Goal: Transaction & Acquisition: Purchase product/service

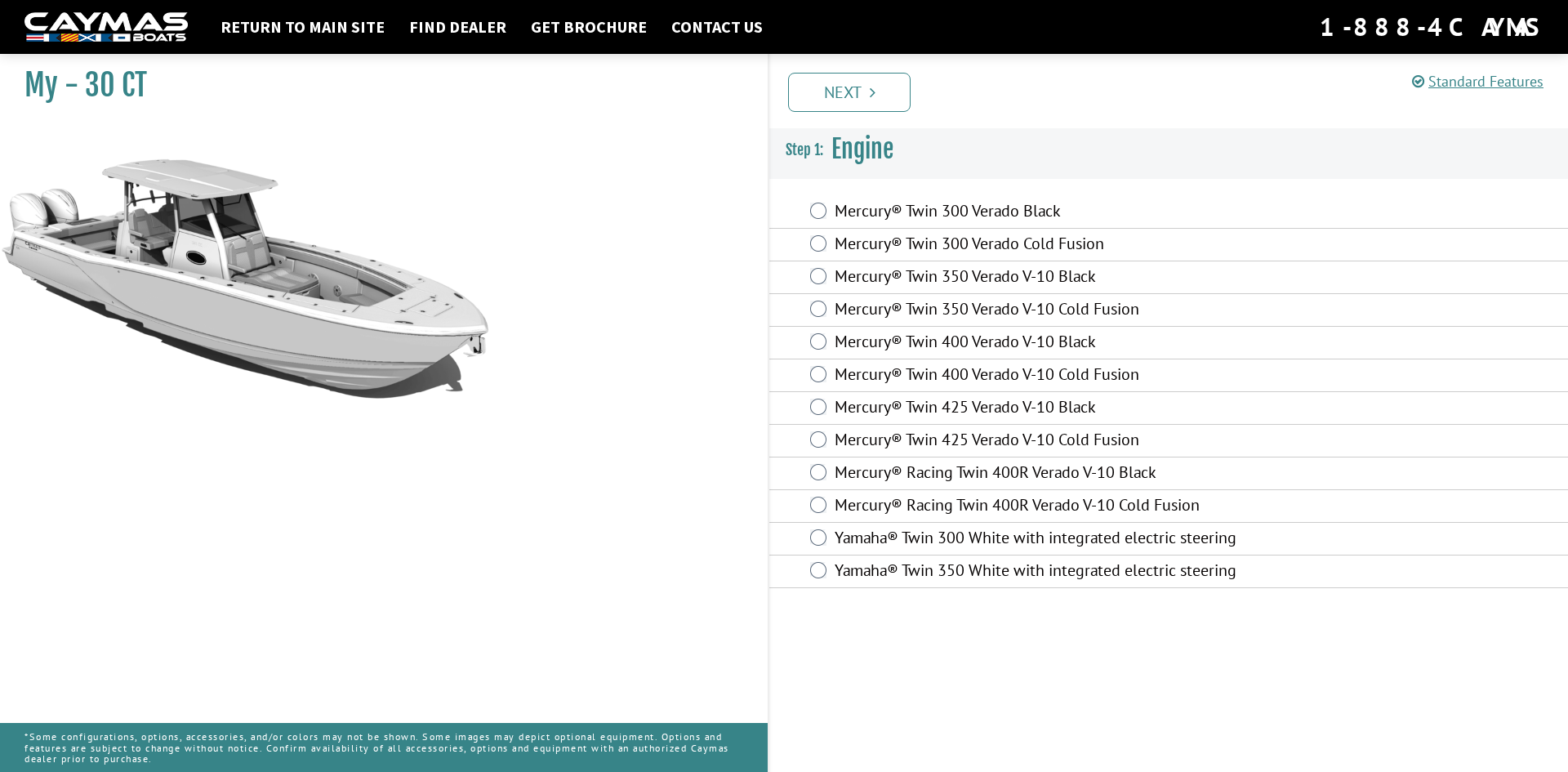
click at [887, 539] on label "Yamaha® Twin 300 White with integrated electric steering" at bounding box center [1054, 539] width 440 height 23
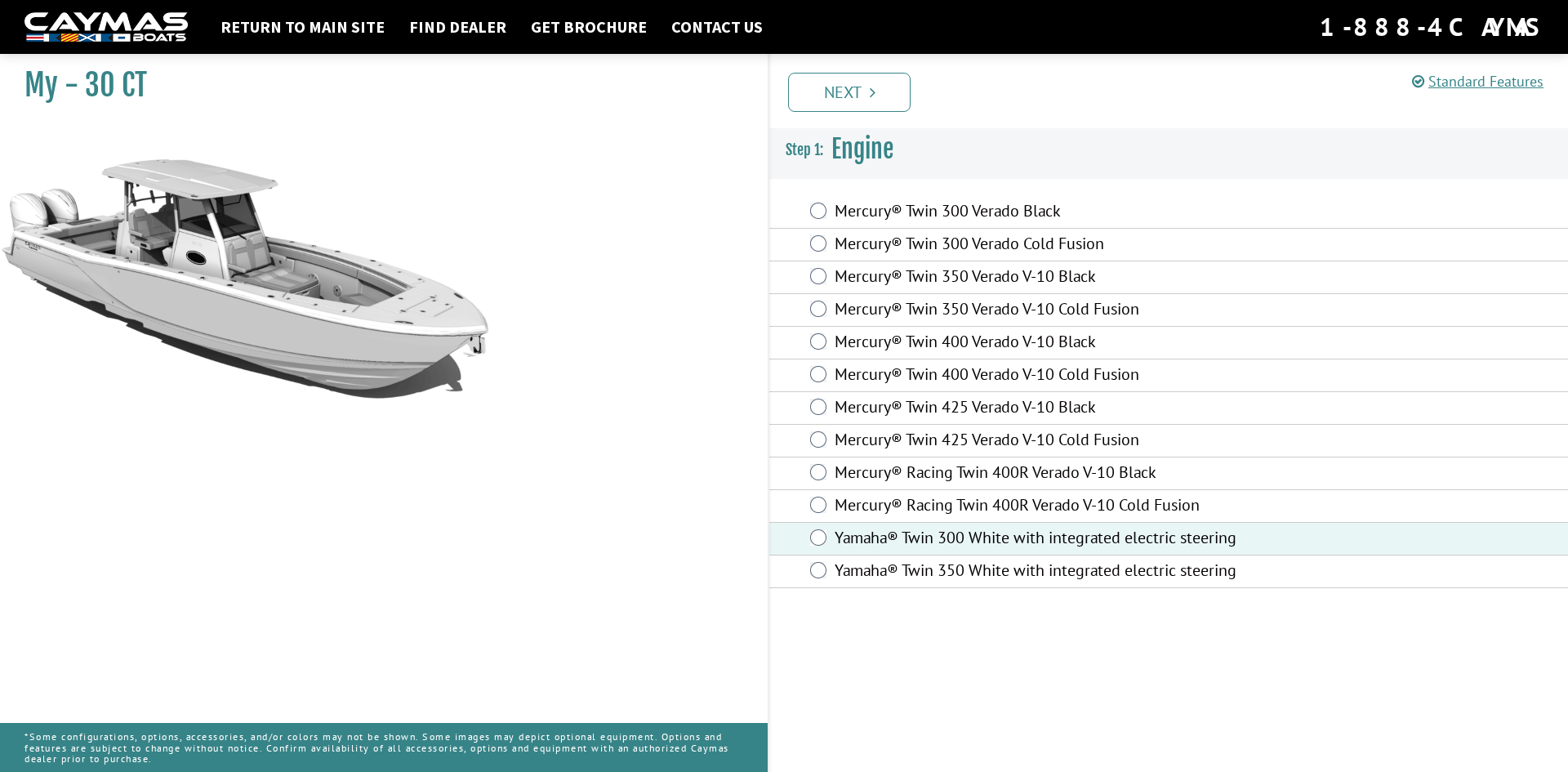
click at [904, 569] on label "Yamaha® Twin 350 White with integrated electric steering" at bounding box center [1054, 571] width 440 height 23
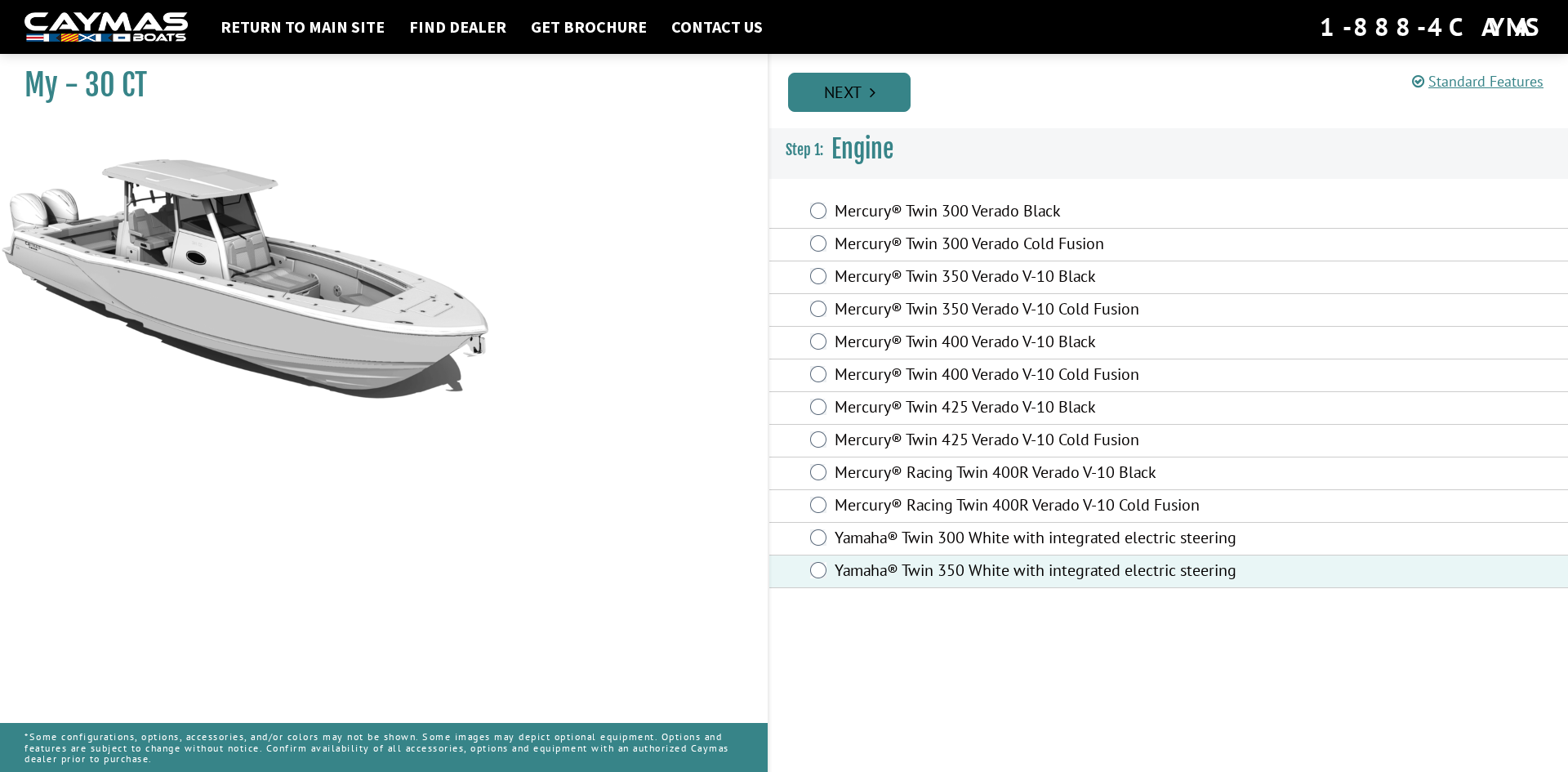
click at [840, 102] on link "Next" at bounding box center [849, 92] width 123 height 39
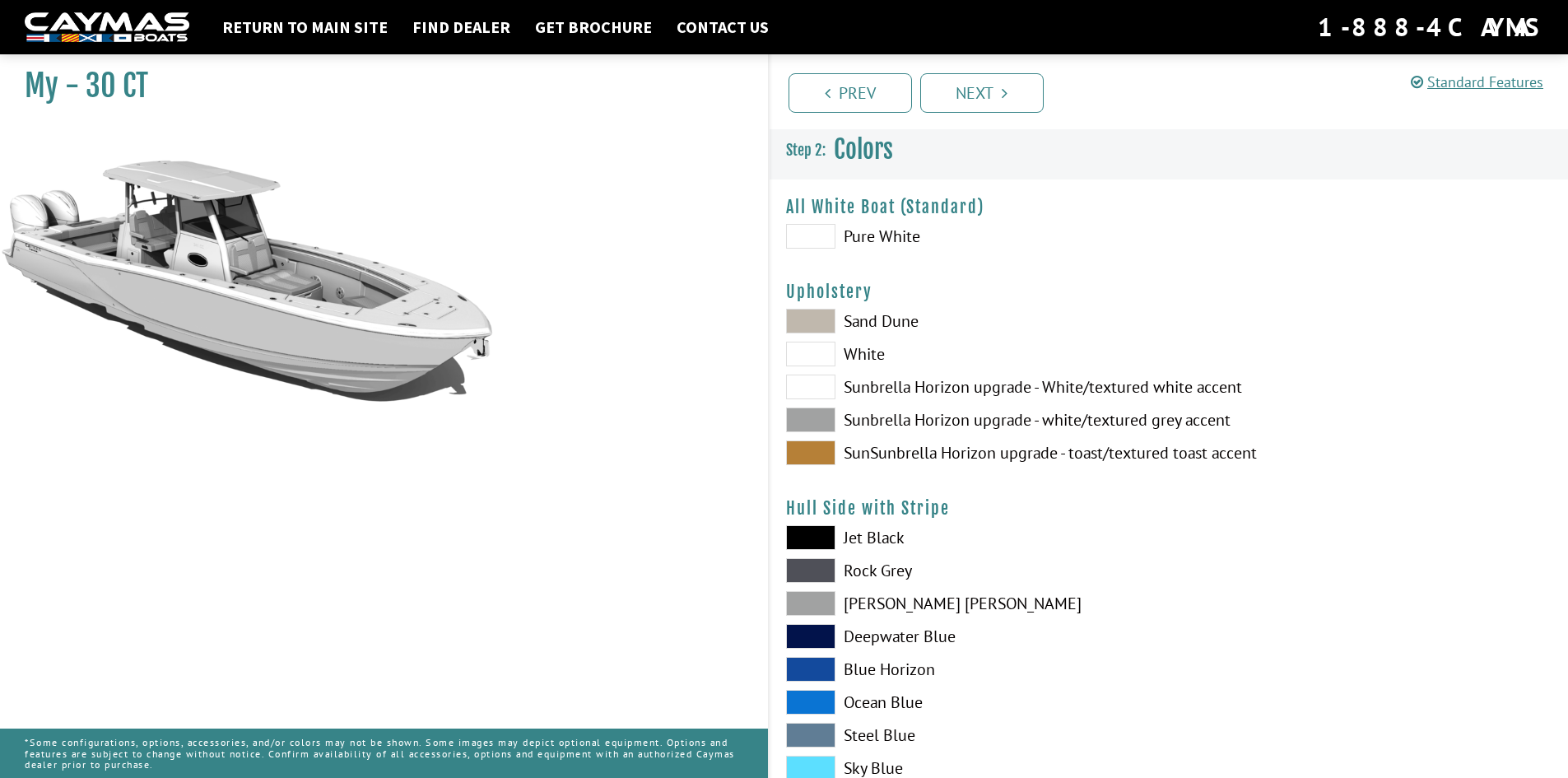
scroll to position [82, 0]
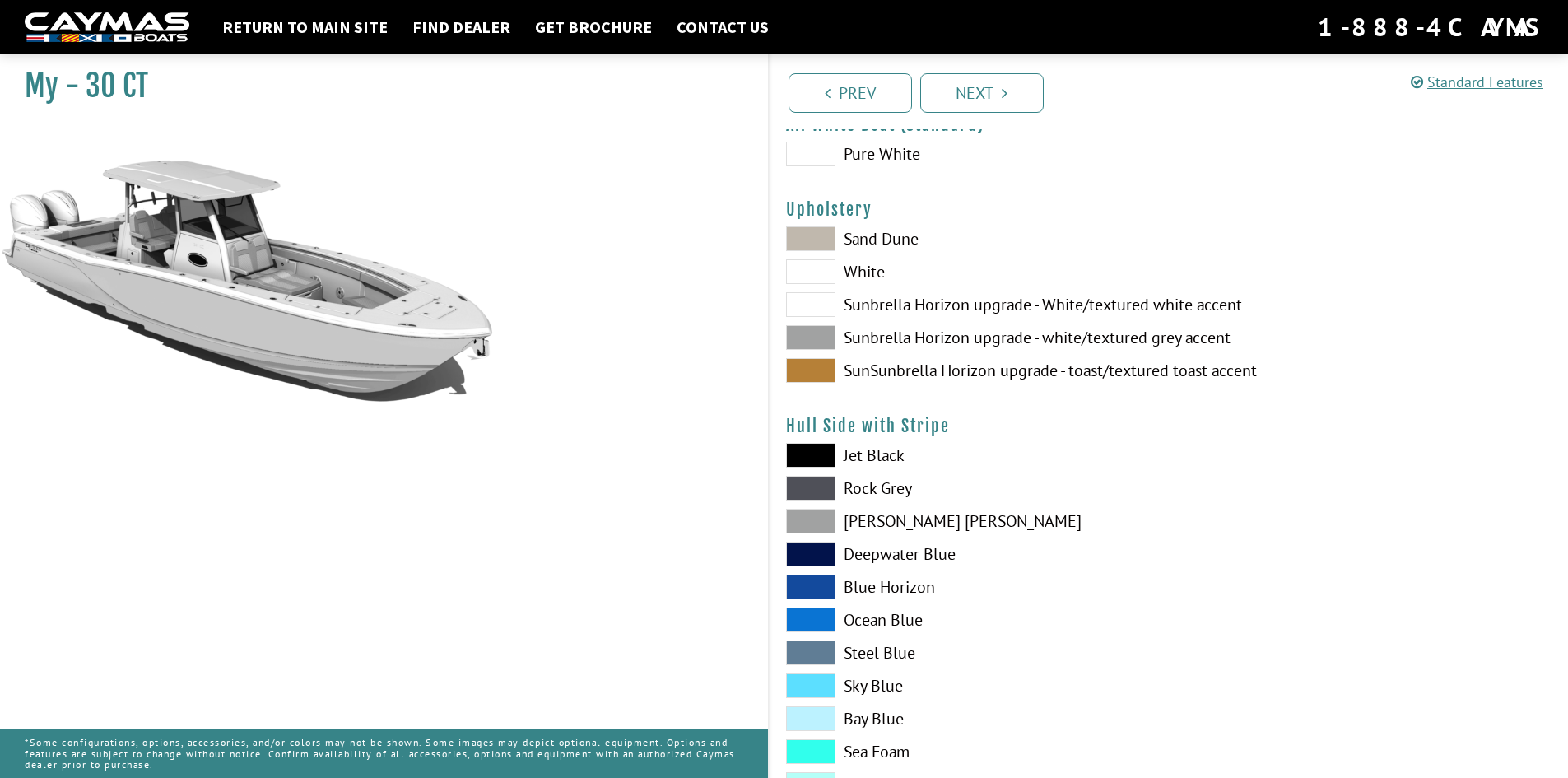
click at [808, 307] on span at bounding box center [810, 305] width 50 height 24
click at [812, 277] on span at bounding box center [810, 272] width 50 height 24
click at [821, 151] on span at bounding box center [810, 154] width 50 height 24
click at [814, 263] on span at bounding box center [810, 272] width 50 height 24
click at [816, 149] on span at bounding box center [810, 154] width 50 height 24
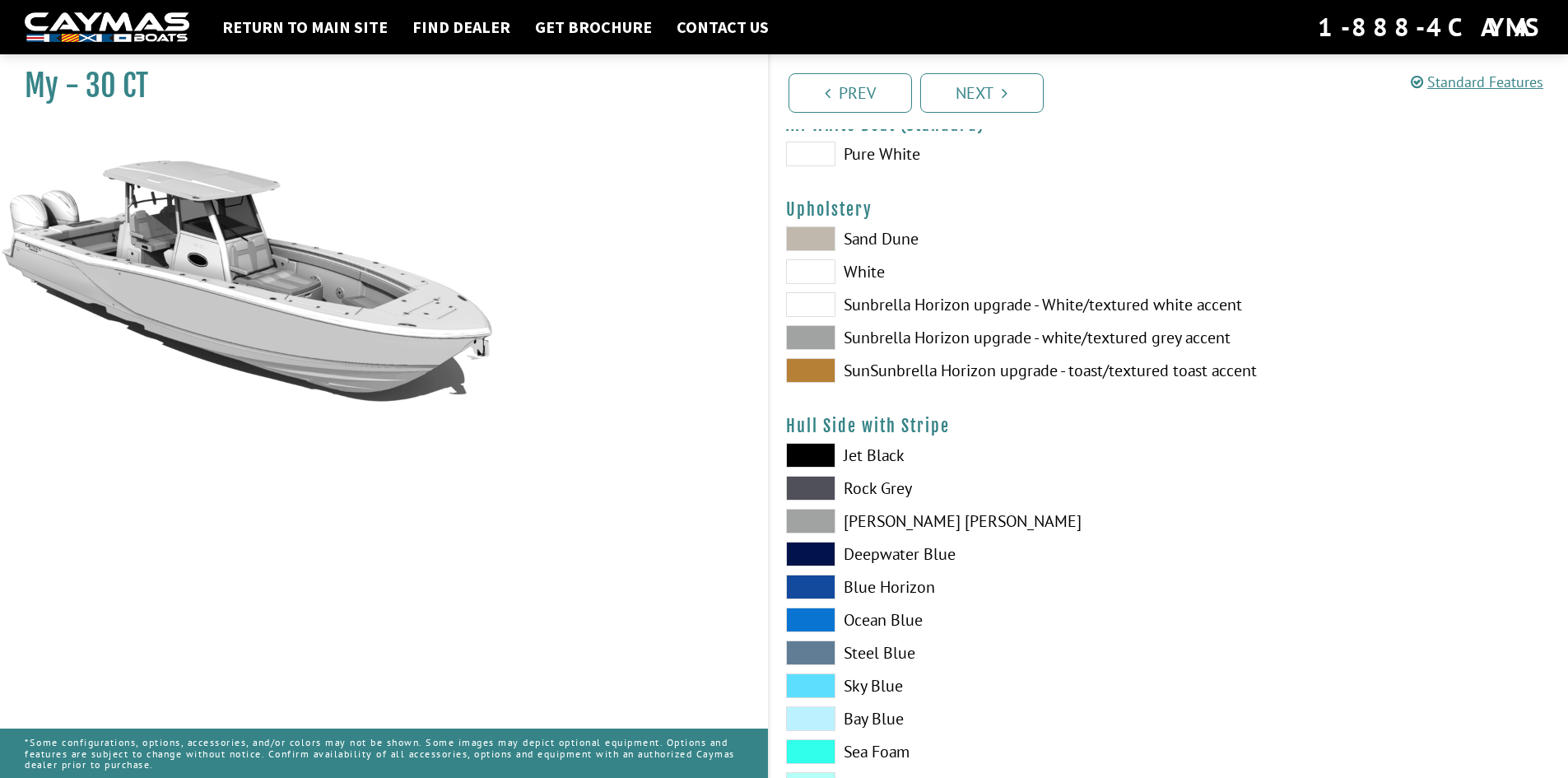
click at [805, 151] on span at bounding box center [810, 154] width 50 height 24
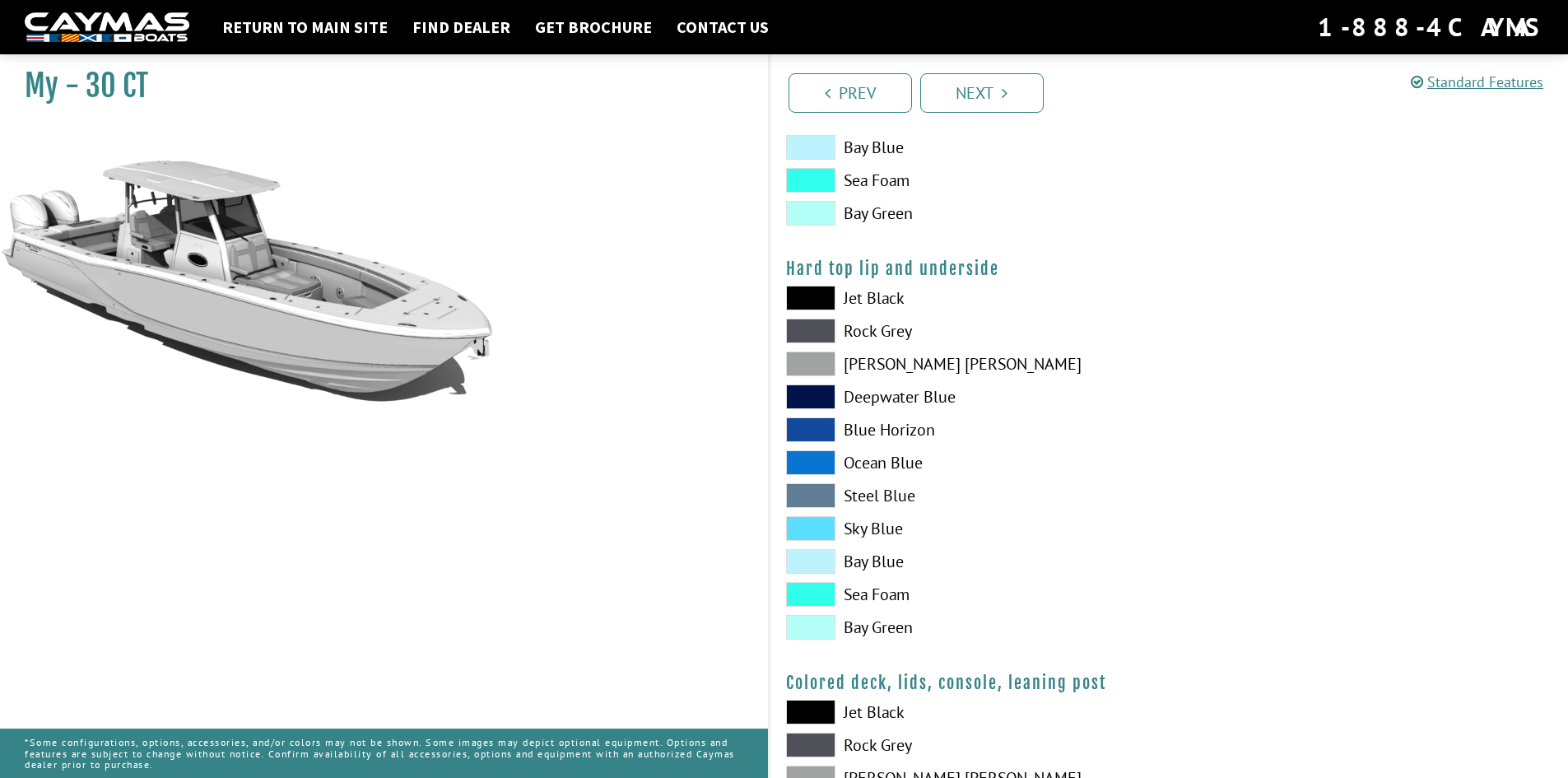
scroll to position [1804, 0]
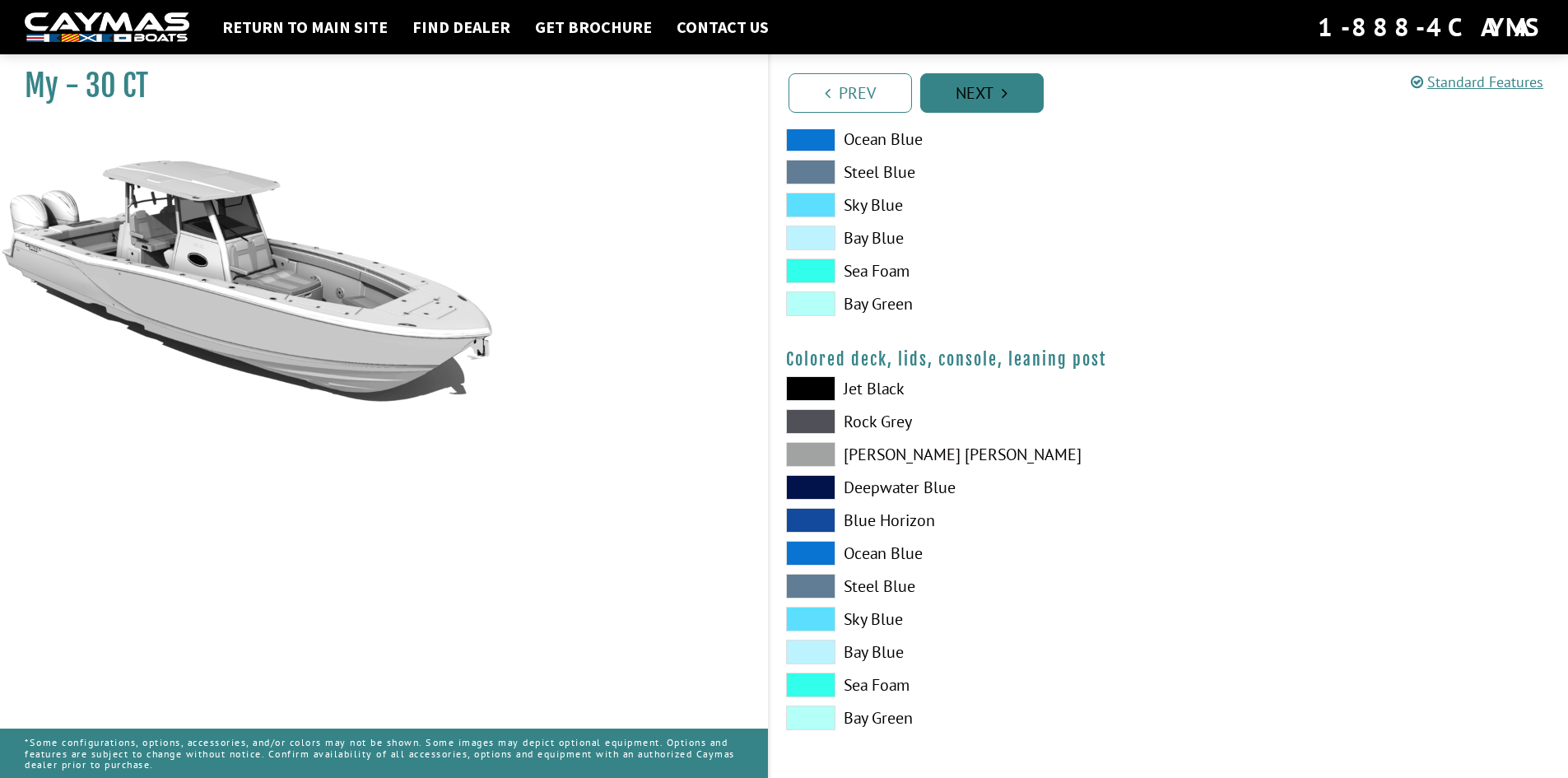
click at [993, 84] on link "Next" at bounding box center [982, 93] width 124 height 39
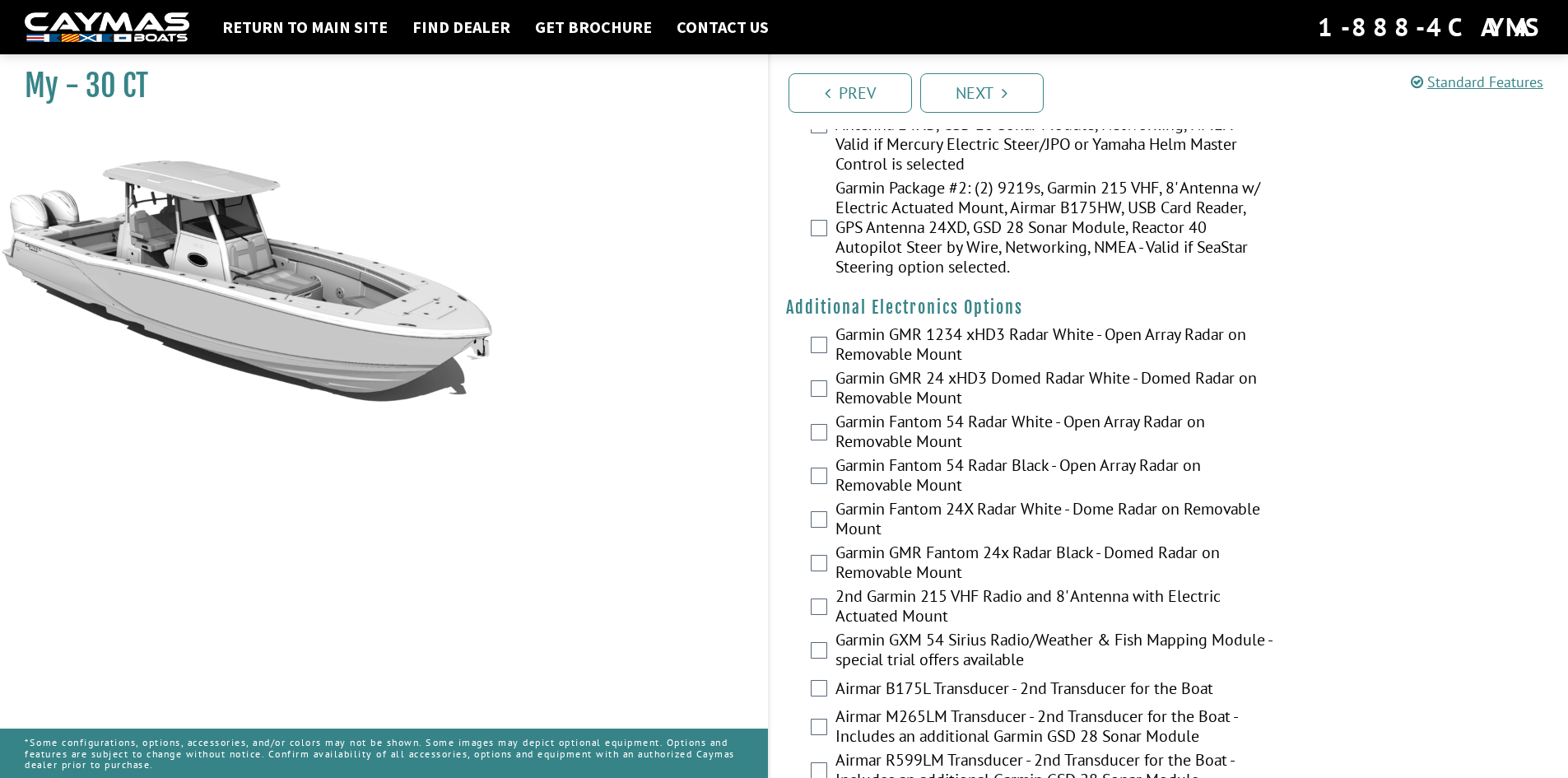
scroll to position [3209, 0]
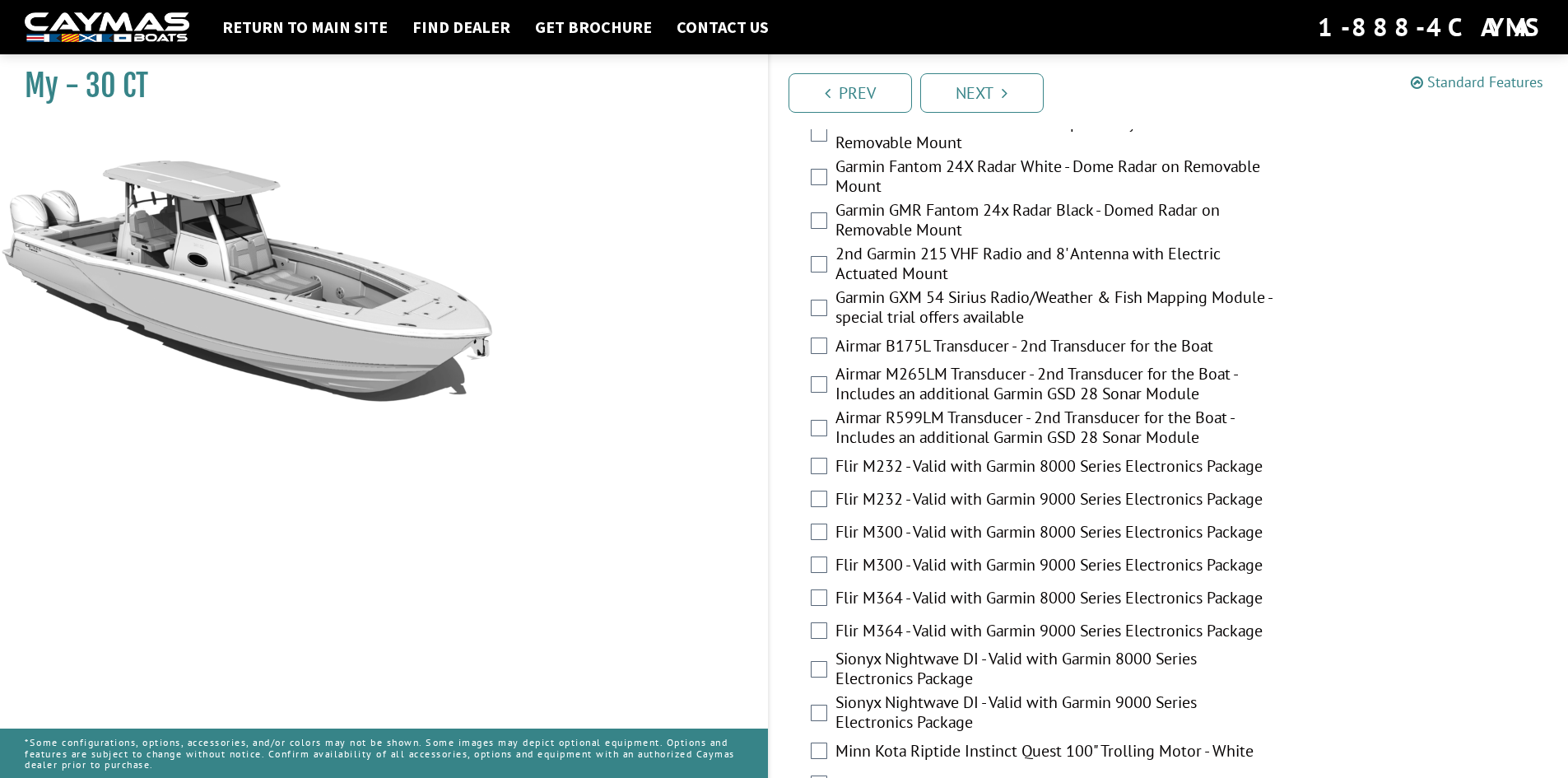
click at [1426, 91] on link "Standard Features" at bounding box center [1477, 82] width 132 height 19
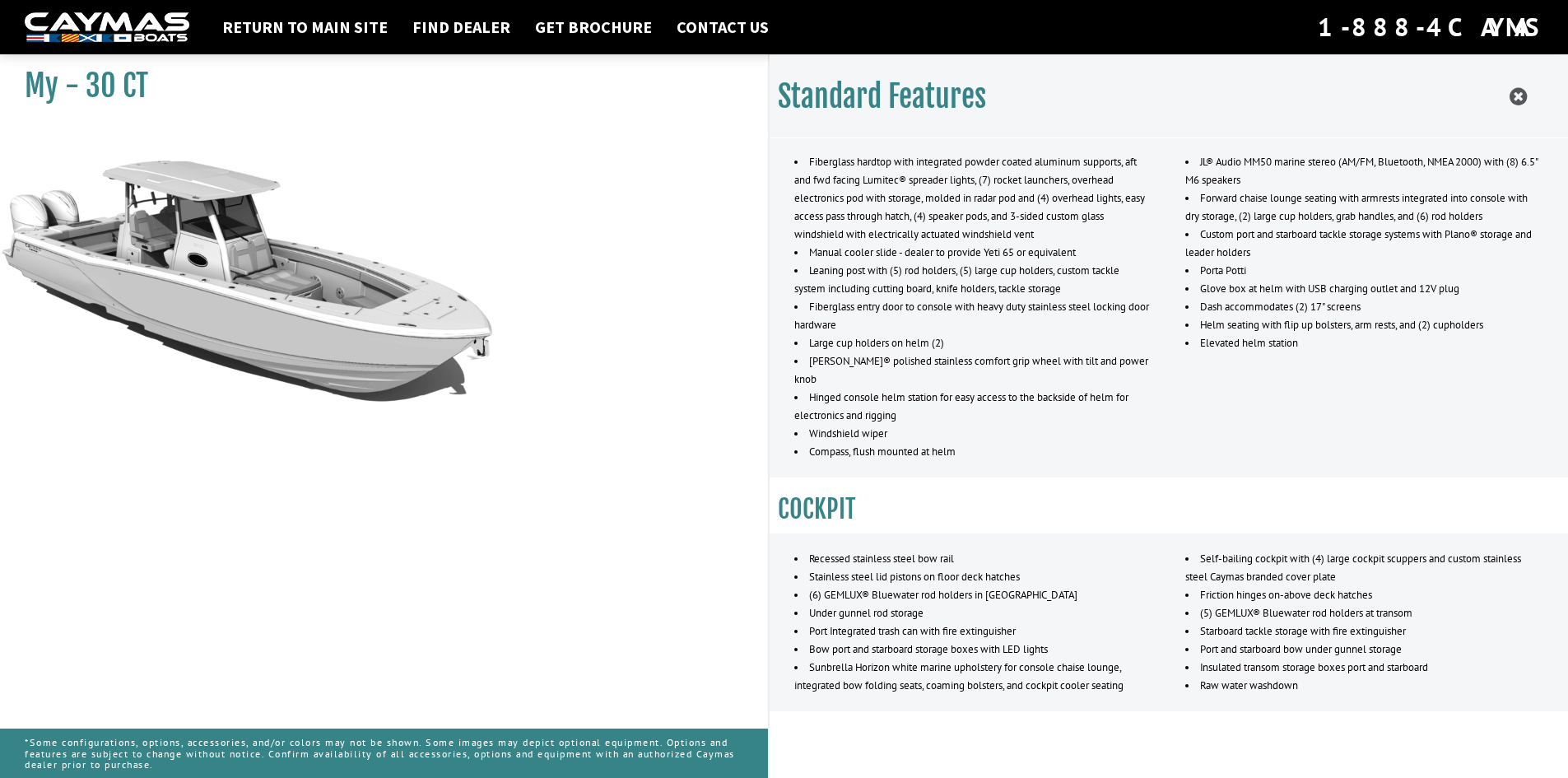
scroll to position [1115, 0]
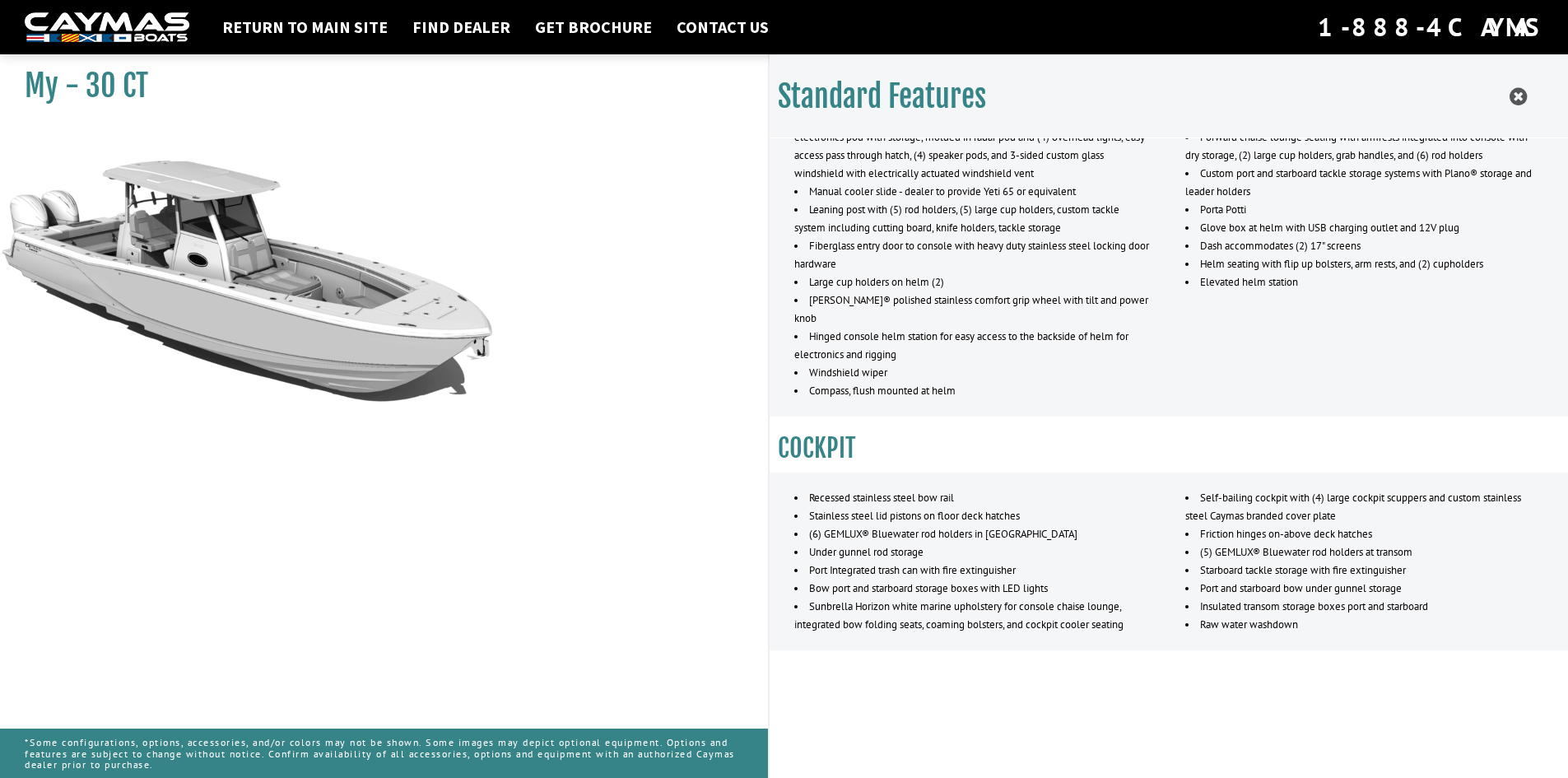
click at [1515, 91] on icon at bounding box center [1518, 97] width 17 height 21
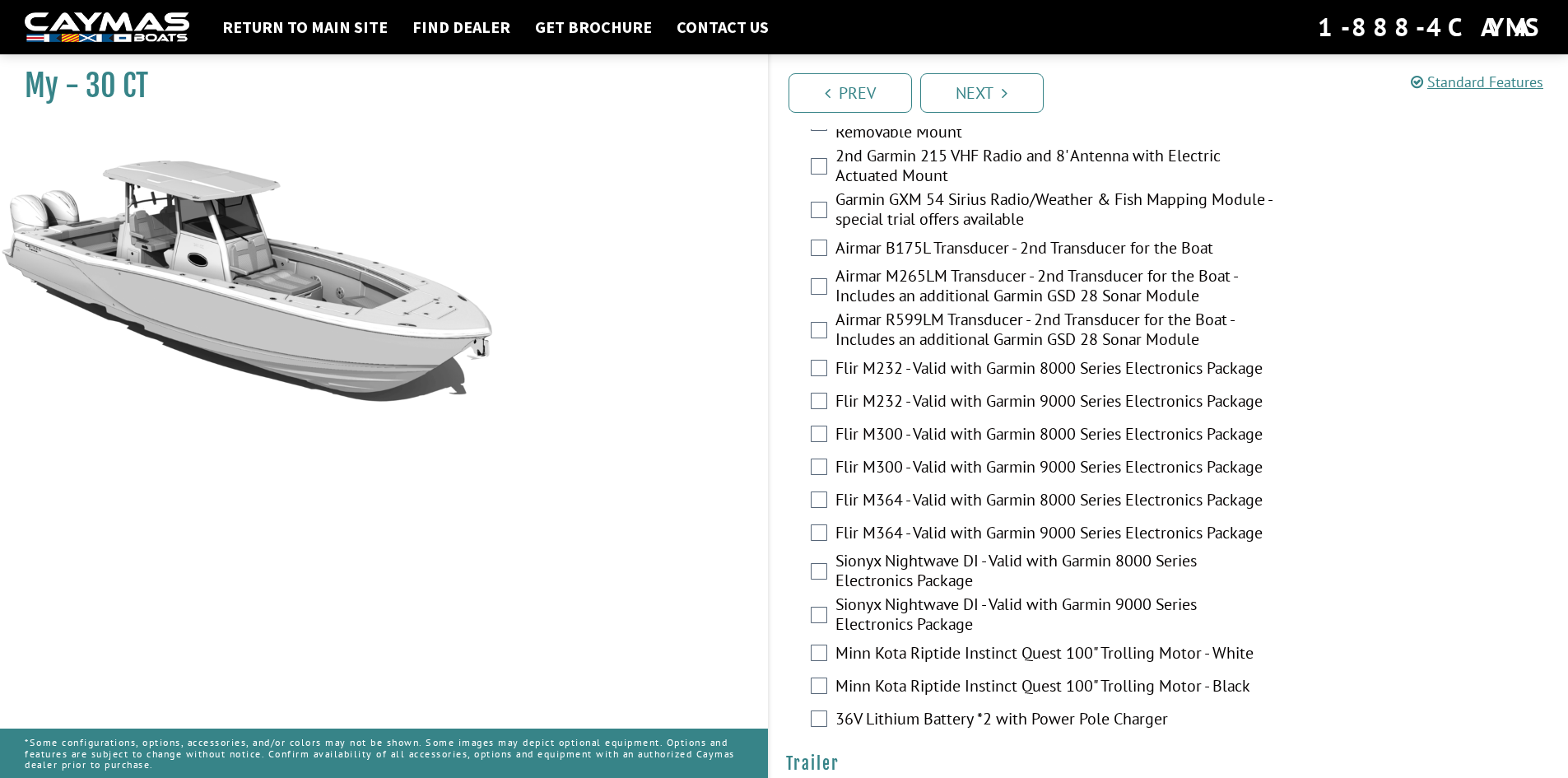
scroll to position [3386, 0]
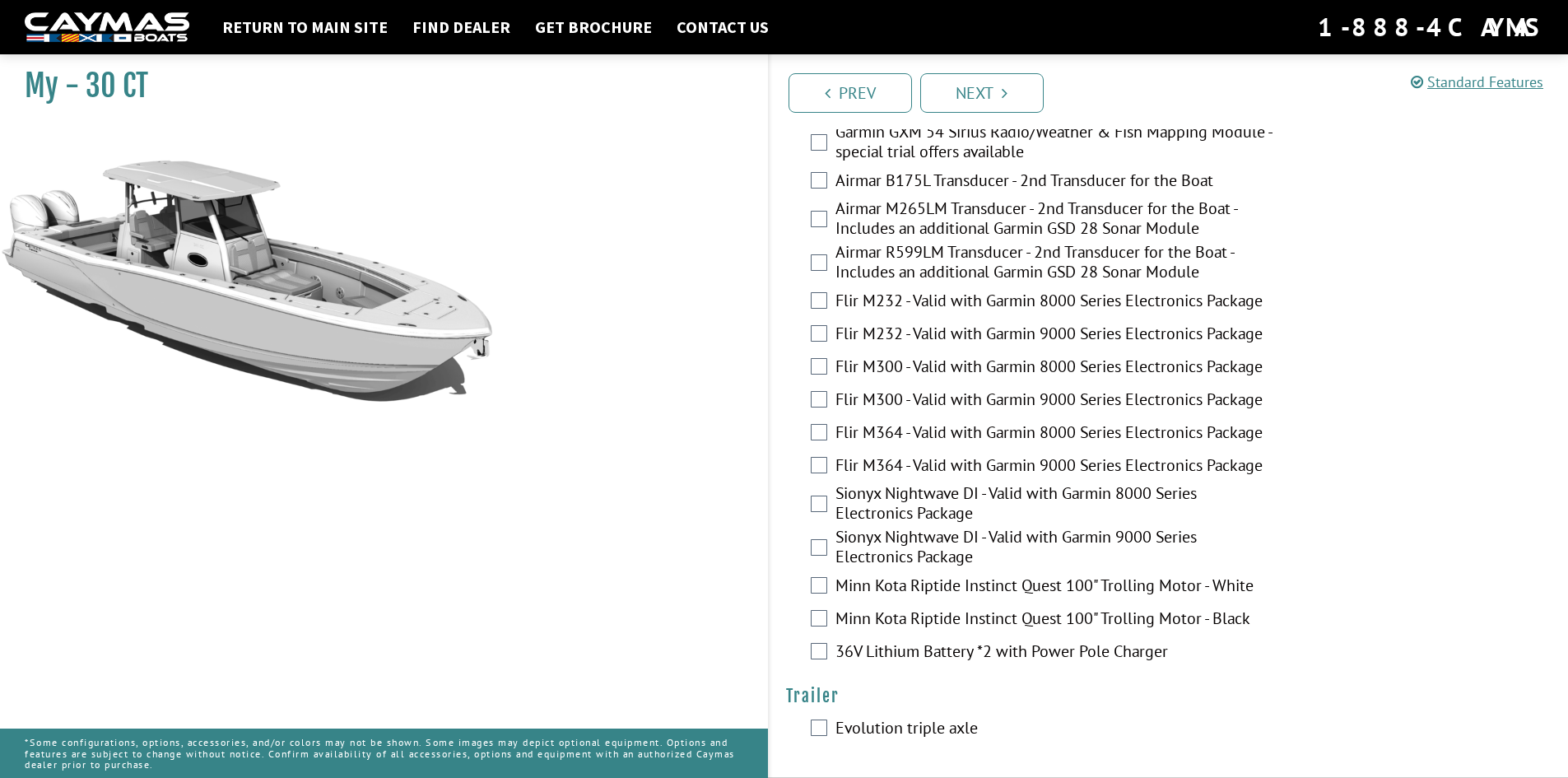
click at [848, 728] on label "Evolution triple axle" at bounding box center [1055, 729] width 440 height 23
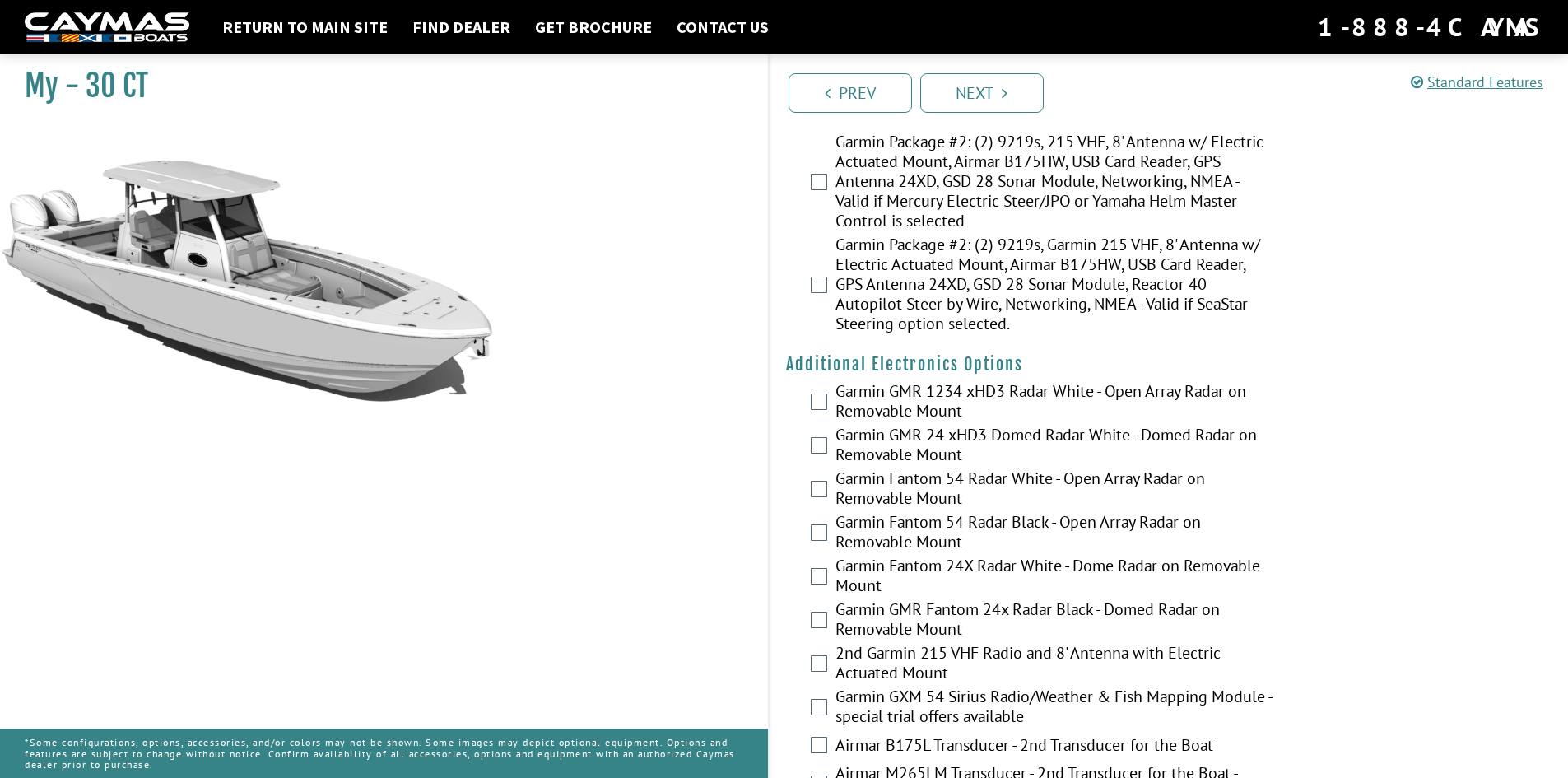
scroll to position [2809, 0]
click at [978, 78] on link "Next" at bounding box center [982, 93] width 124 height 39
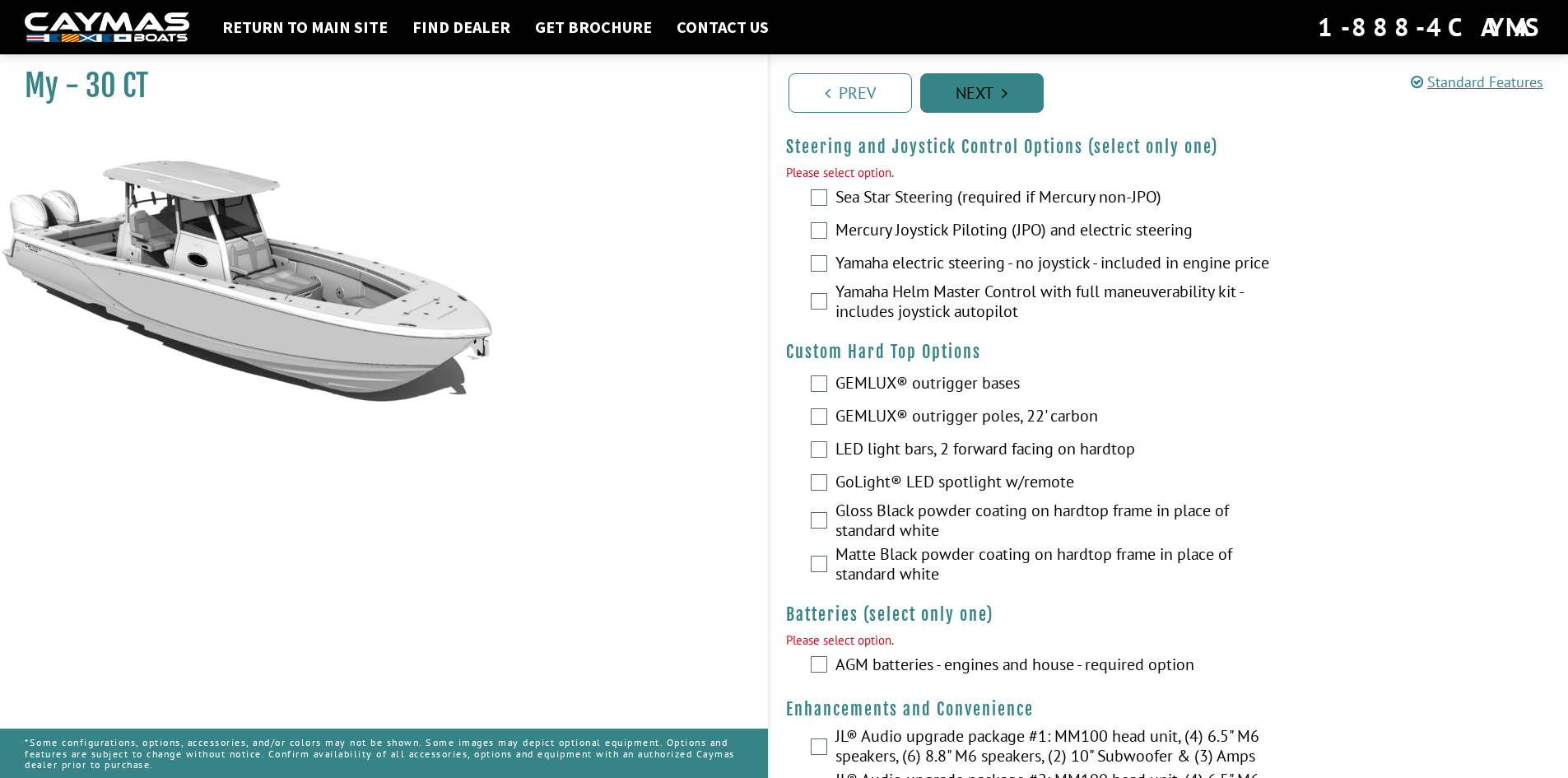
scroll to position [58, 0]
click at [998, 97] on link "Next" at bounding box center [982, 93] width 124 height 39
click at [913, 260] on label "Yamaha electric steering - no joystick - included in engine price" at bounding box center [1055, 264] width 440 height 23
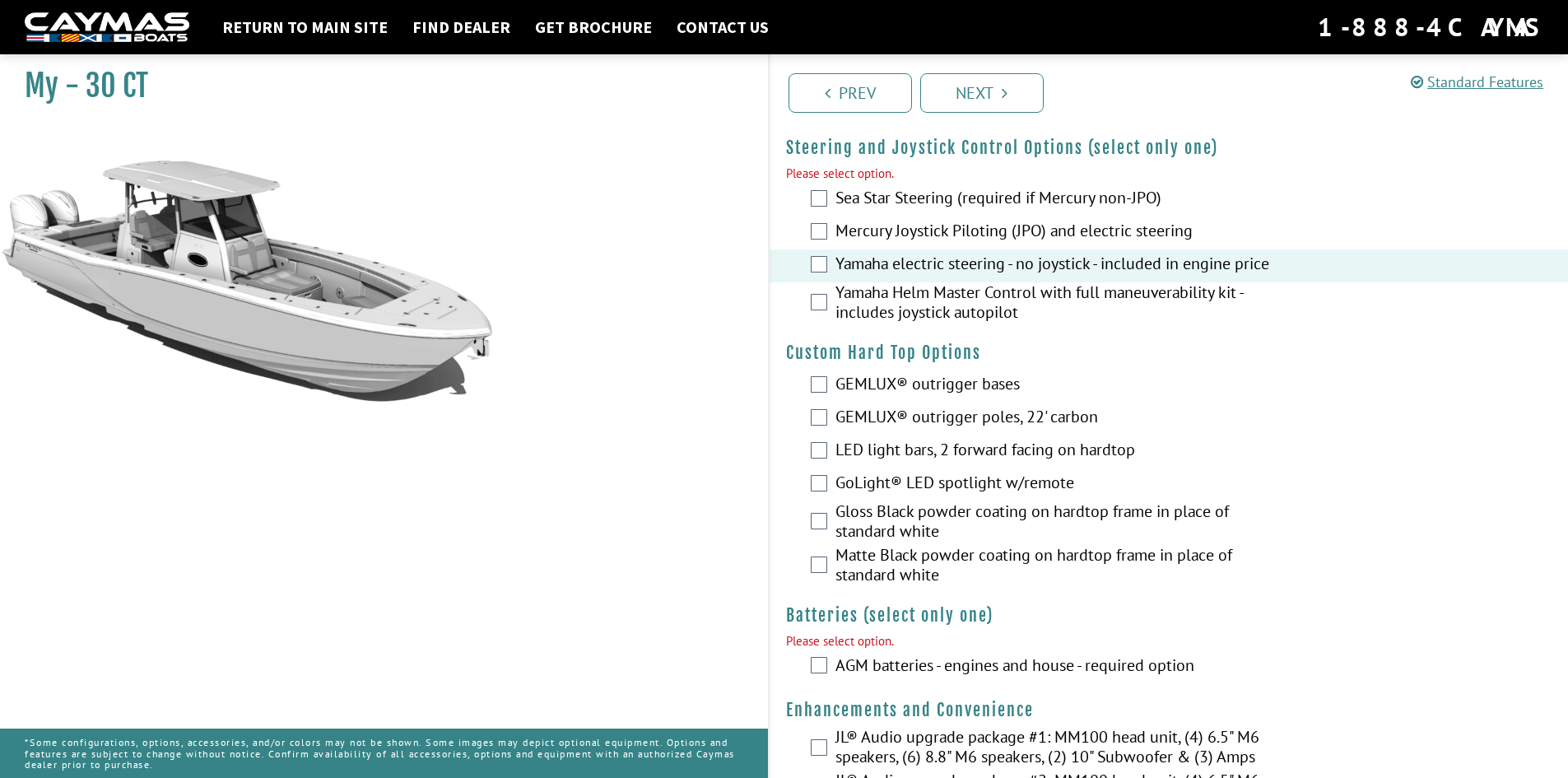
click at [960, 316] on label "Yamaha Helm Master Control with full maneuverability kit - includes joystick au…" at bounding box center [1055, 304] width 440 height 44
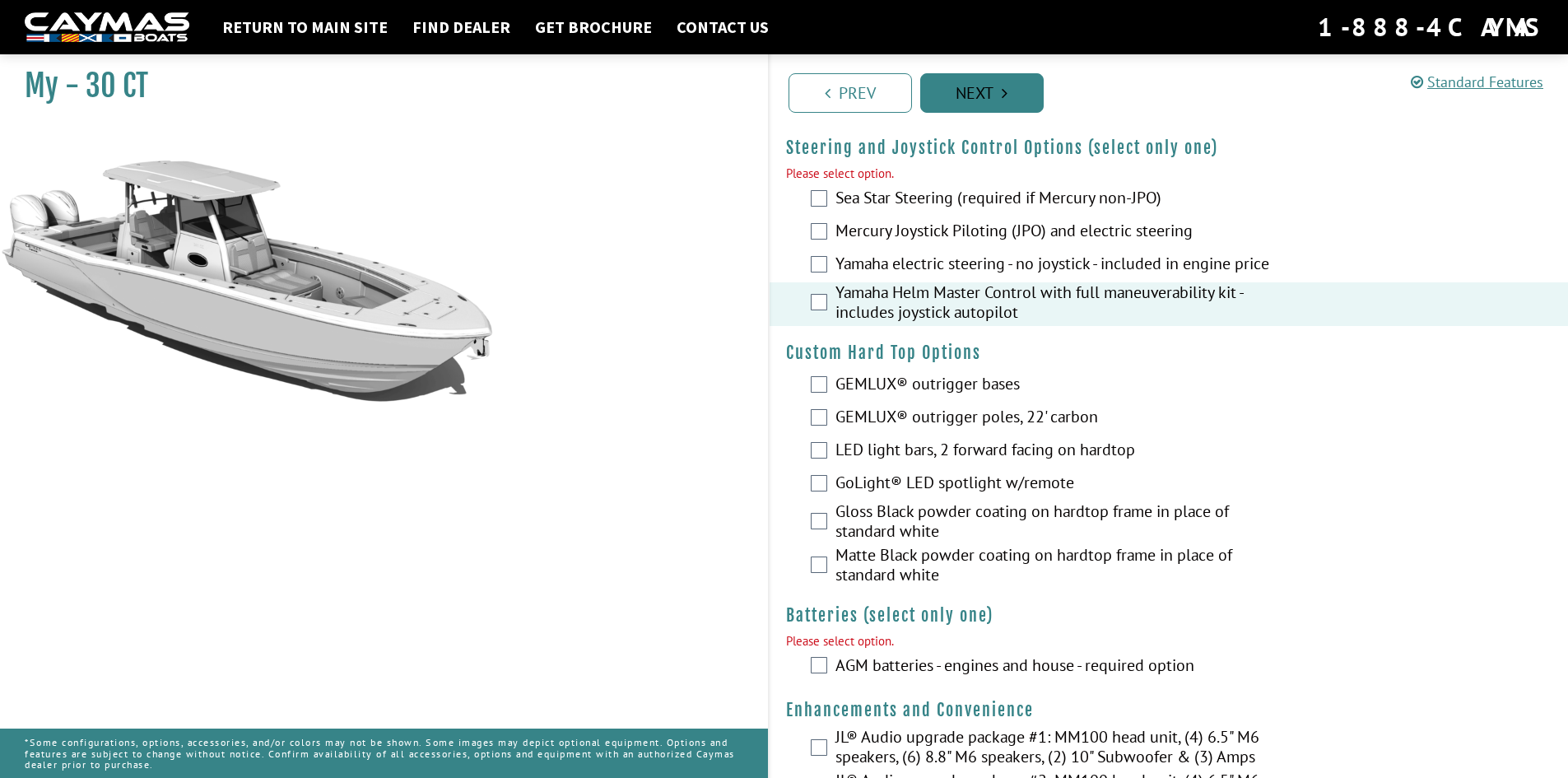
click at [983, 112] on link "Next" at bounding box center [982, 93] width 124 height 39
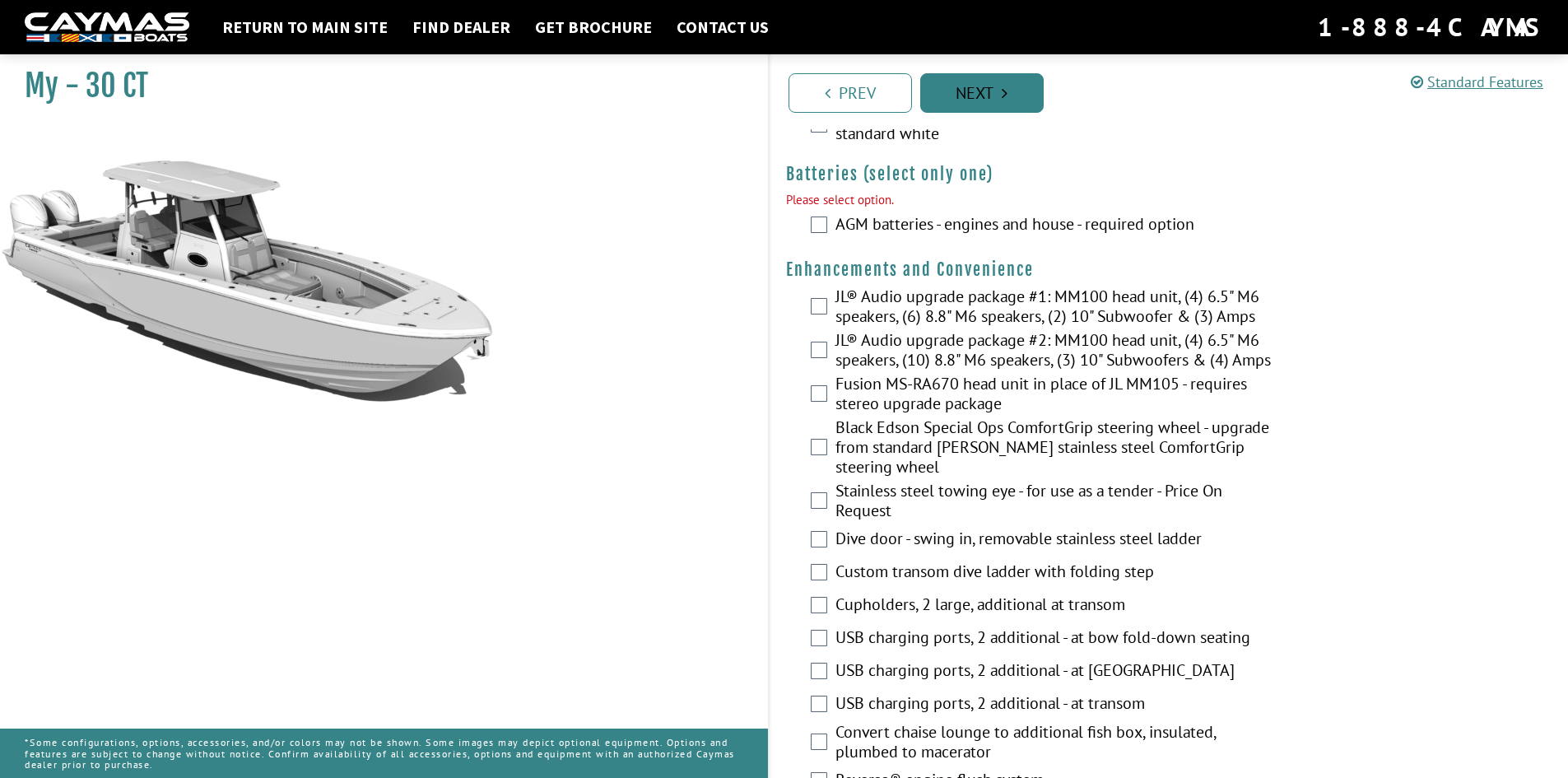
scroll to position [517, 0]
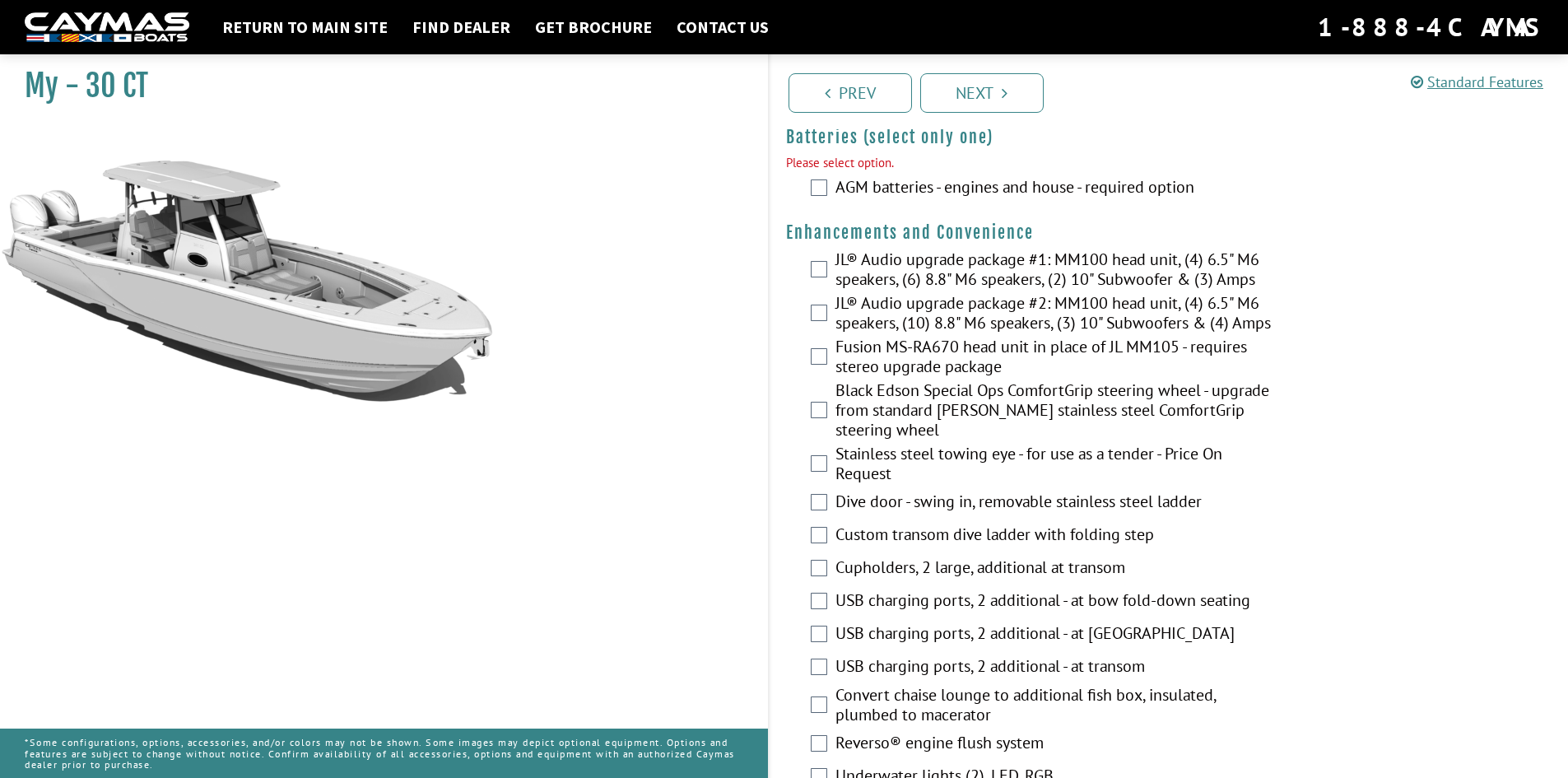
click at [905, 201] on label "AGM batteries - engines and house - required option" at bounding box center [1055, 188] width 440 height 23
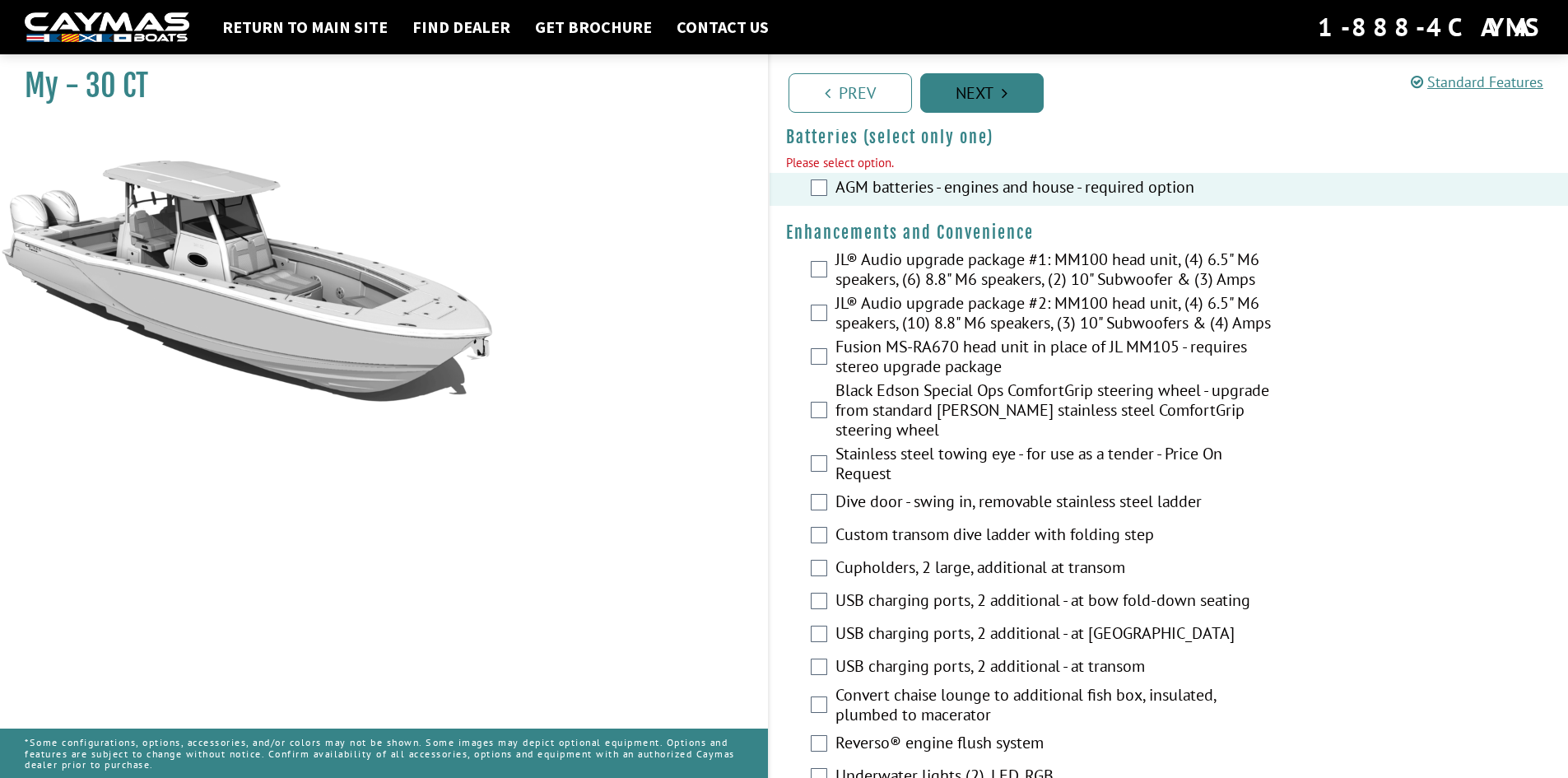
click at [968, 106] on link "Next" at bounding box center [982, 93] width 124 height 39
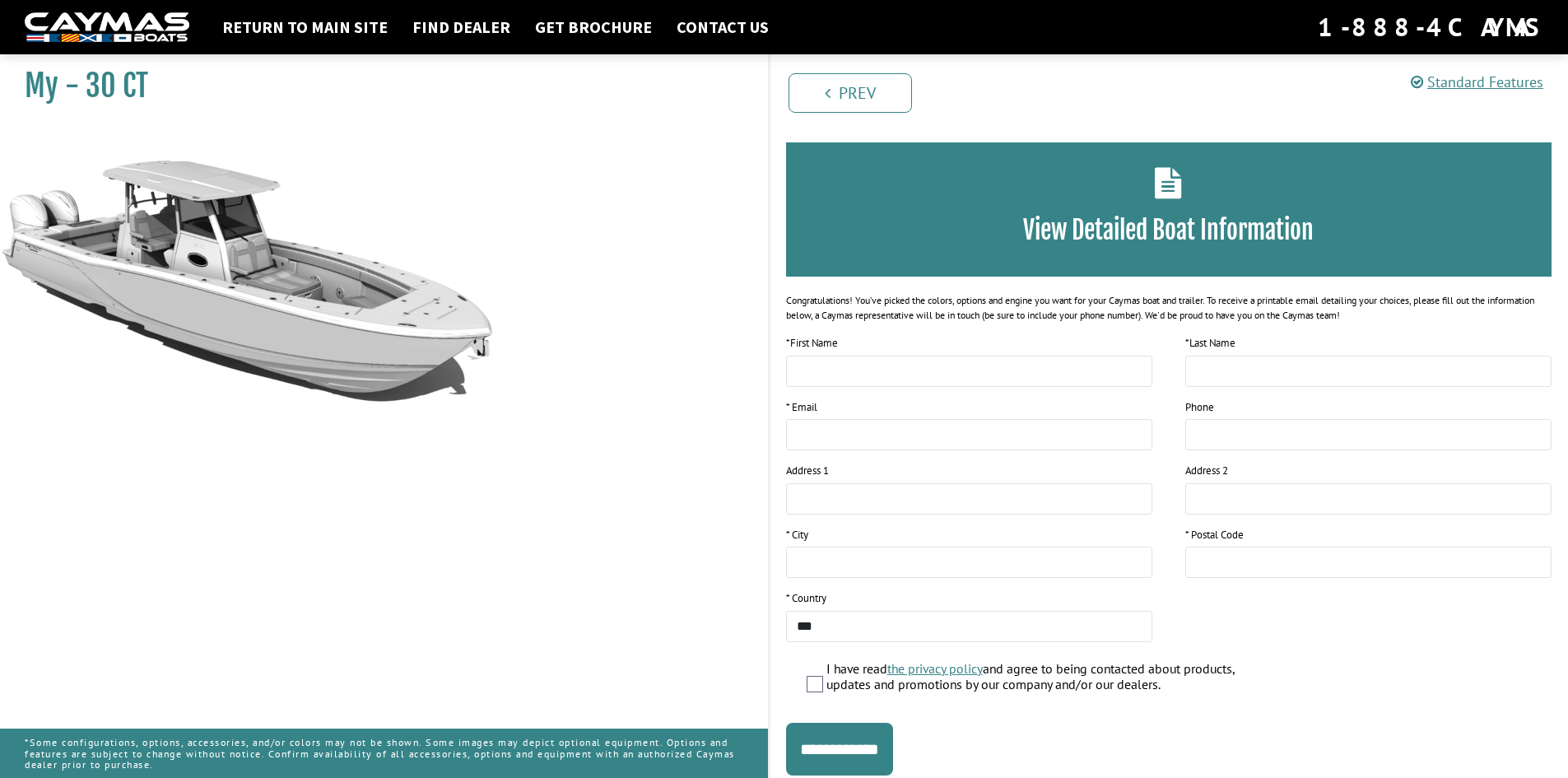
scroll to position [0, 0]
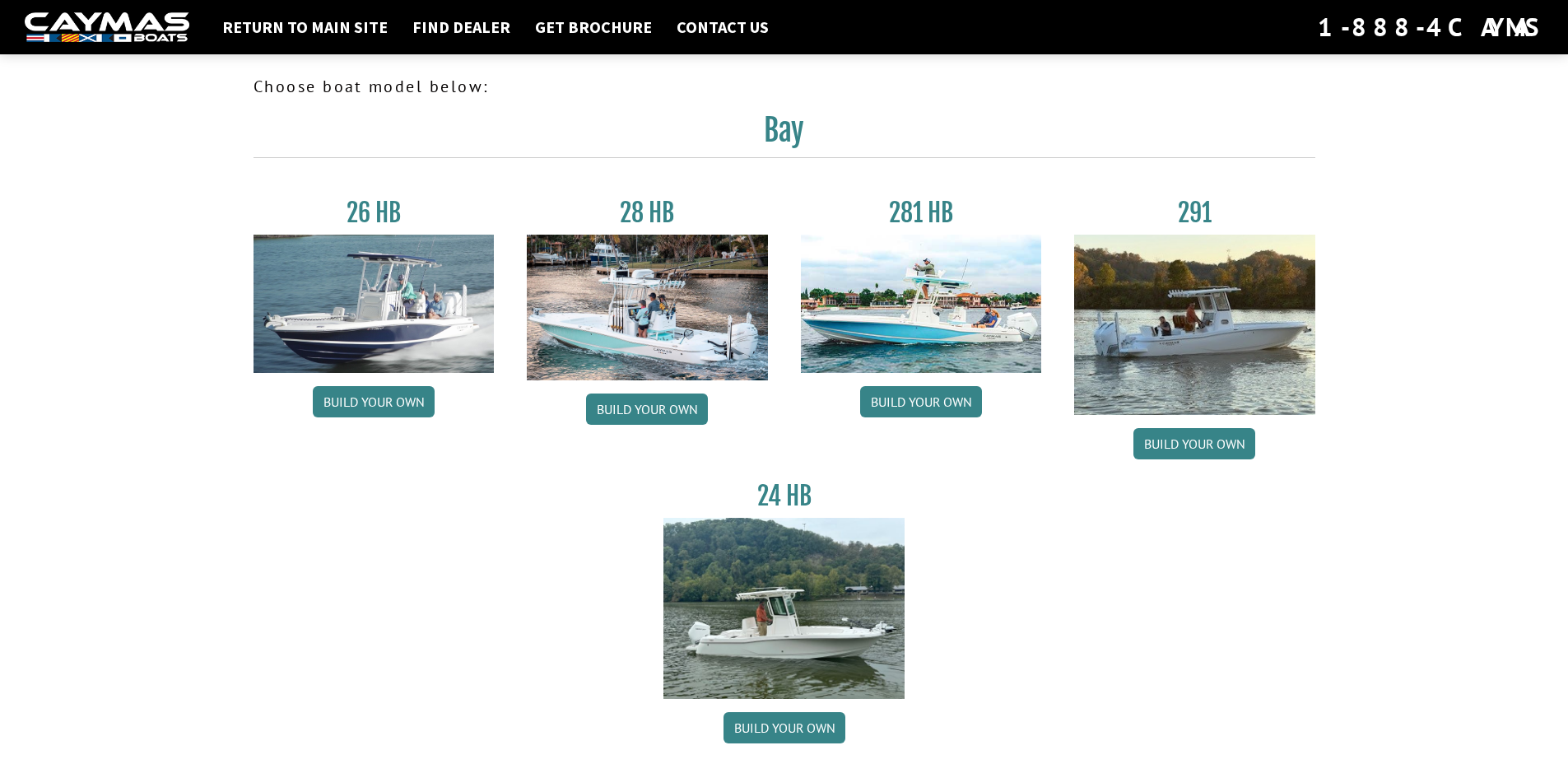
scroll to position [411, 0]
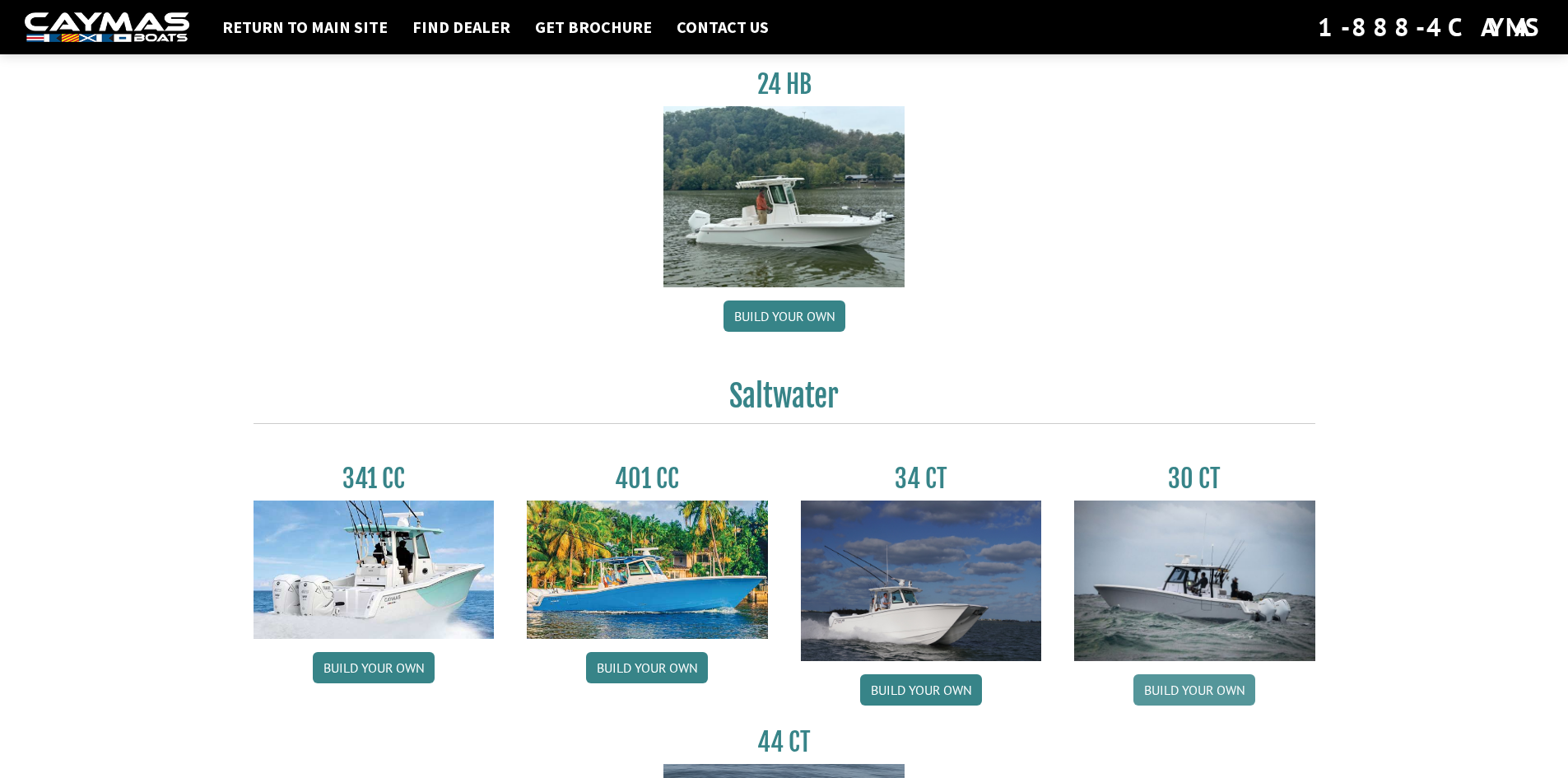
click at [1226, 687] on link "Build your own" at bounding box center [1195, 689] width 122 height 31
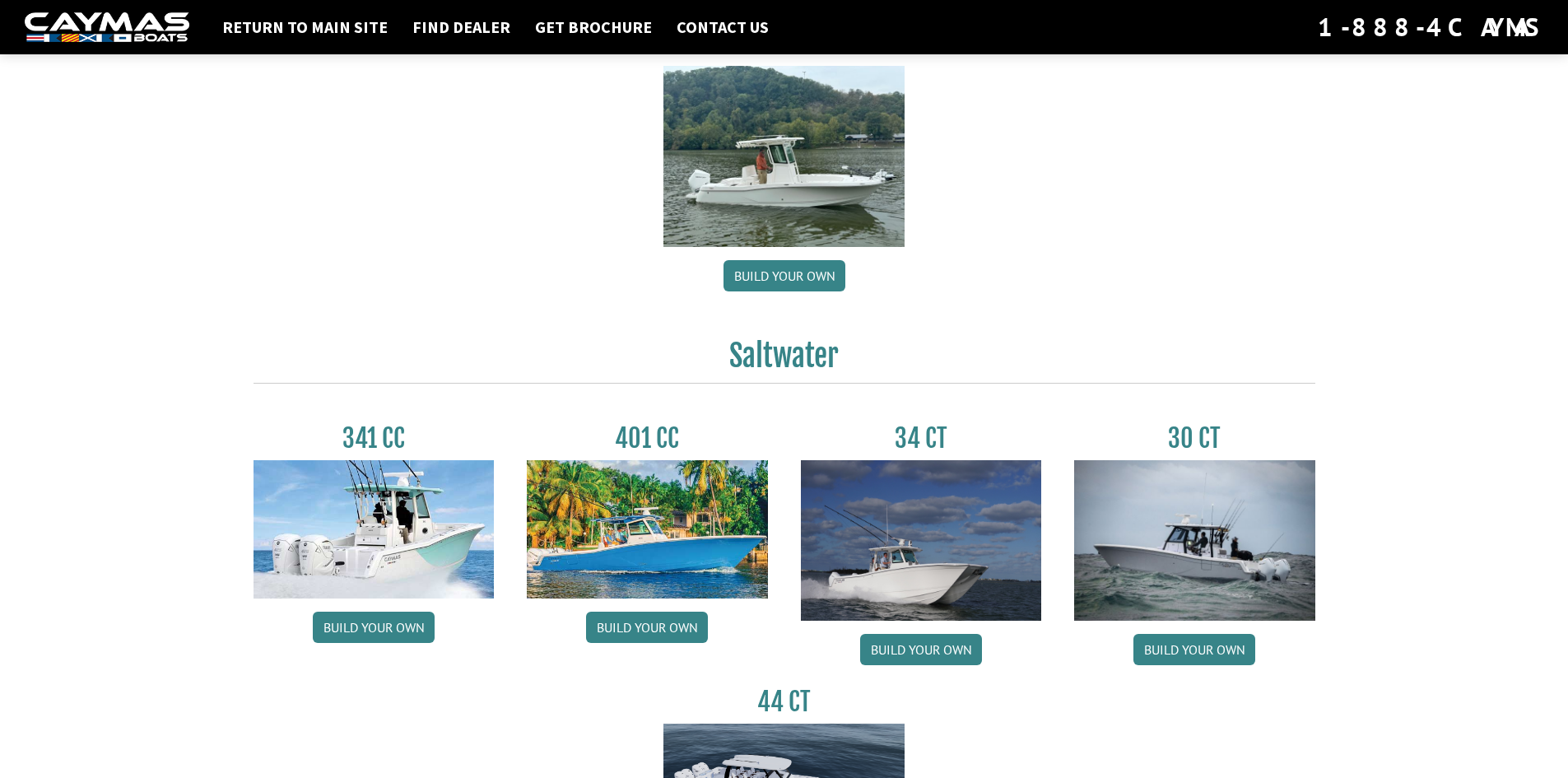
scroll to position [658, 0]
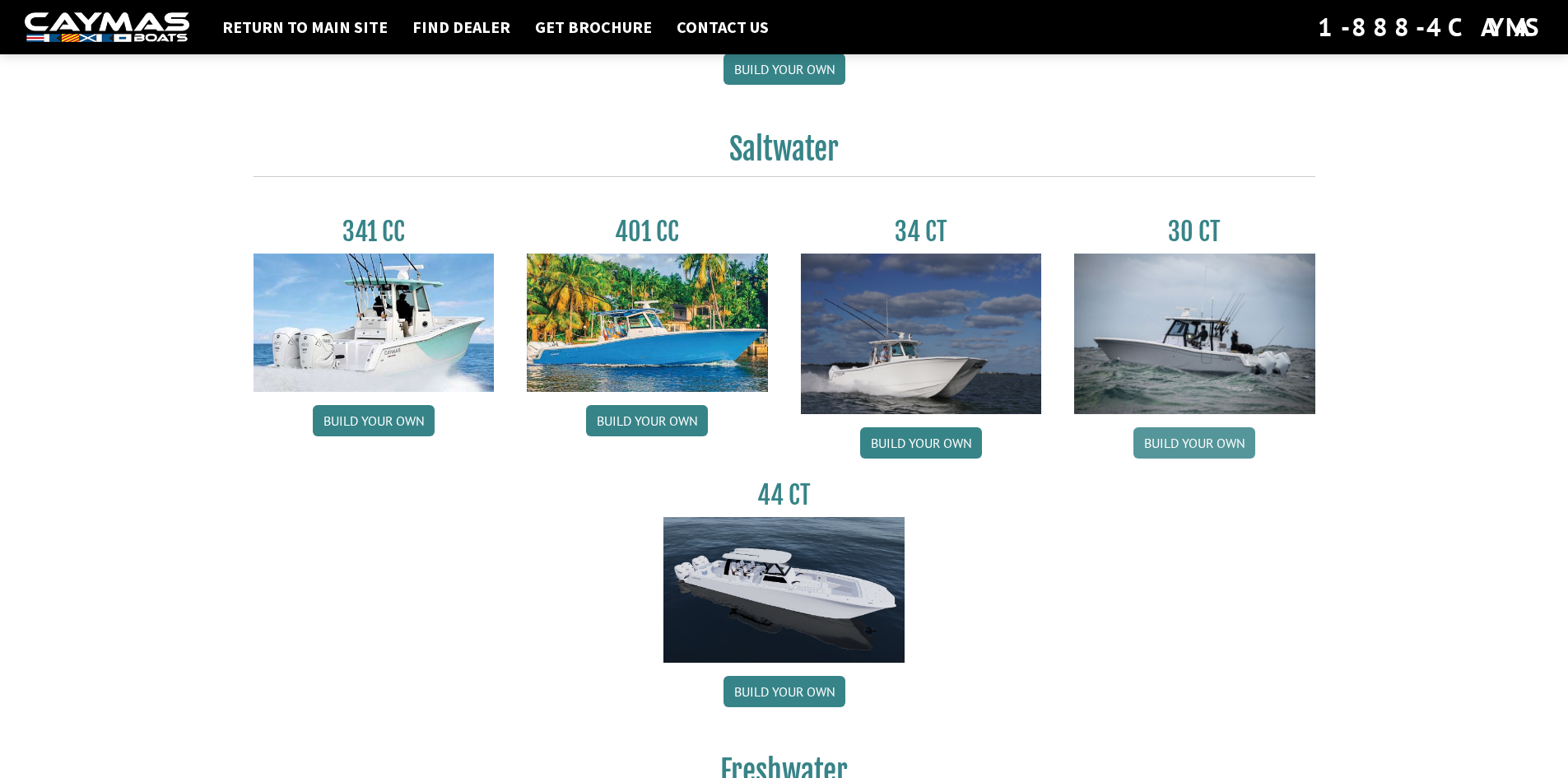
click at [1227, 448] on link "Build your own" at bounding box center [1195, 442] width 122 height 31
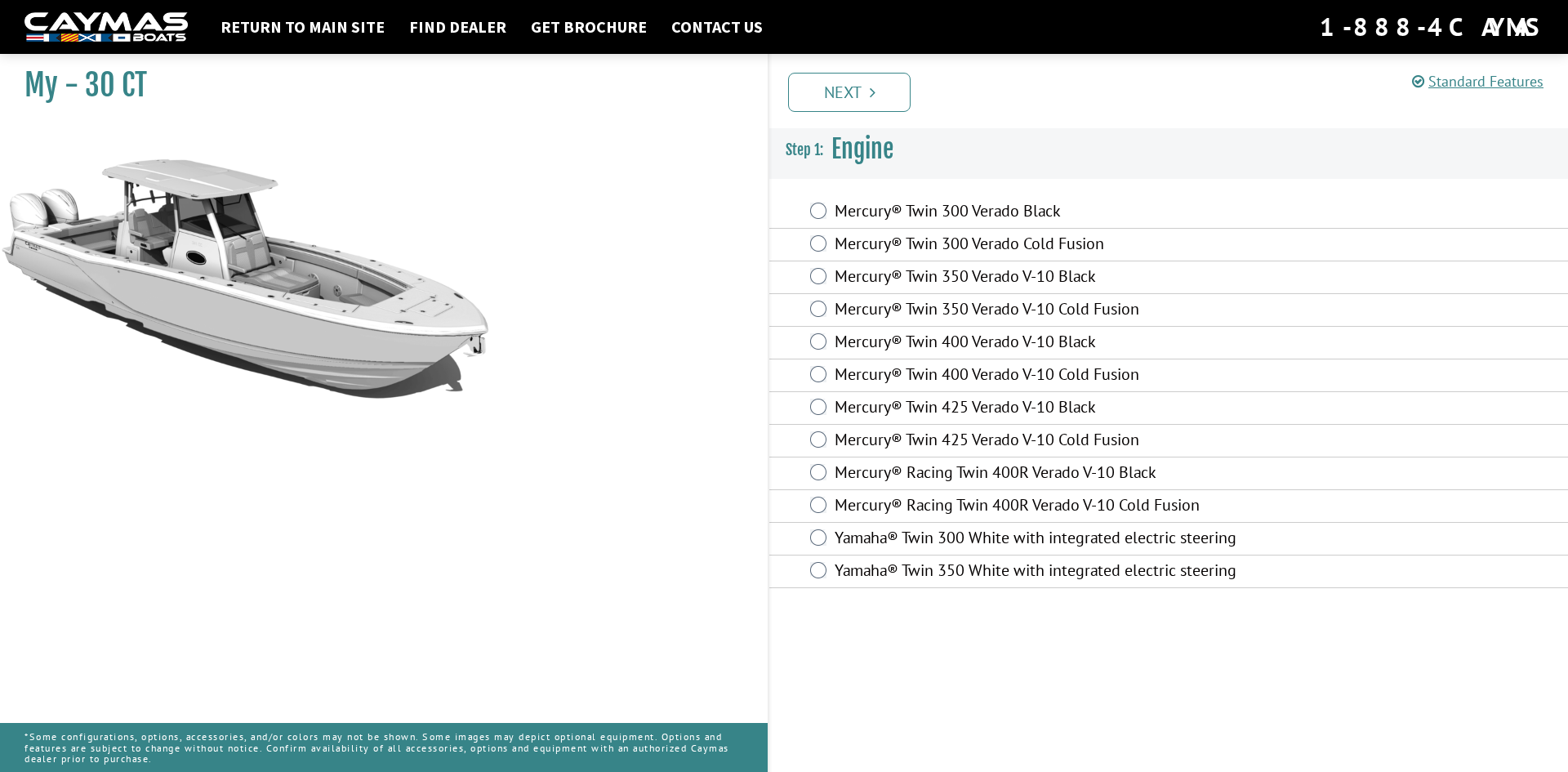
click at [899, 574] on label "Yamaha® Twin 350 White with integrated electric steering" at bounding box center [1054, 571] width 440 height 23
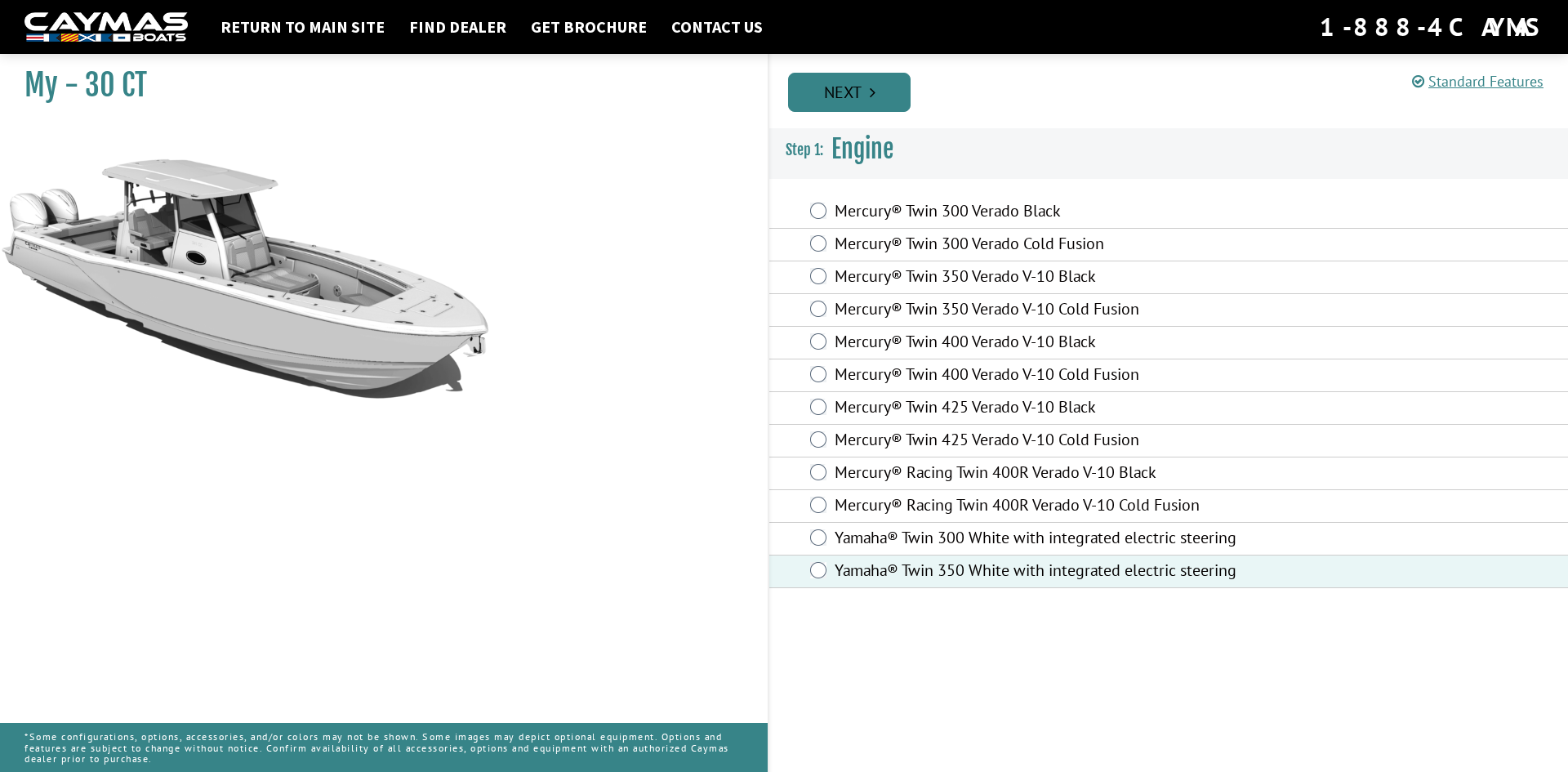
click at [850, 90] on link "Next" at bounding box center [849, 92] width 123 height 39
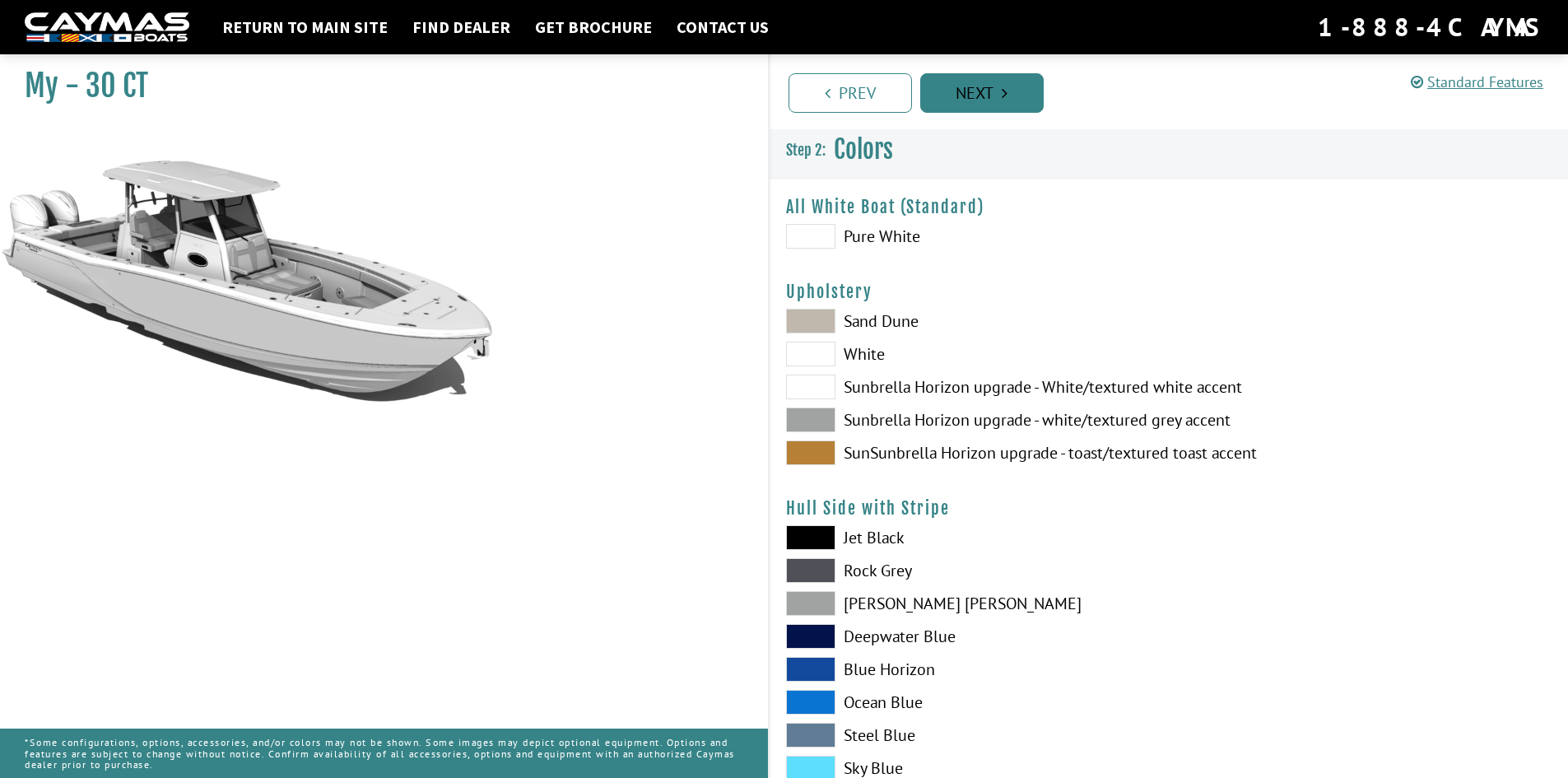
click at [968, 101] on link "Next" at bounding box center [982, 93] width 124 height 39
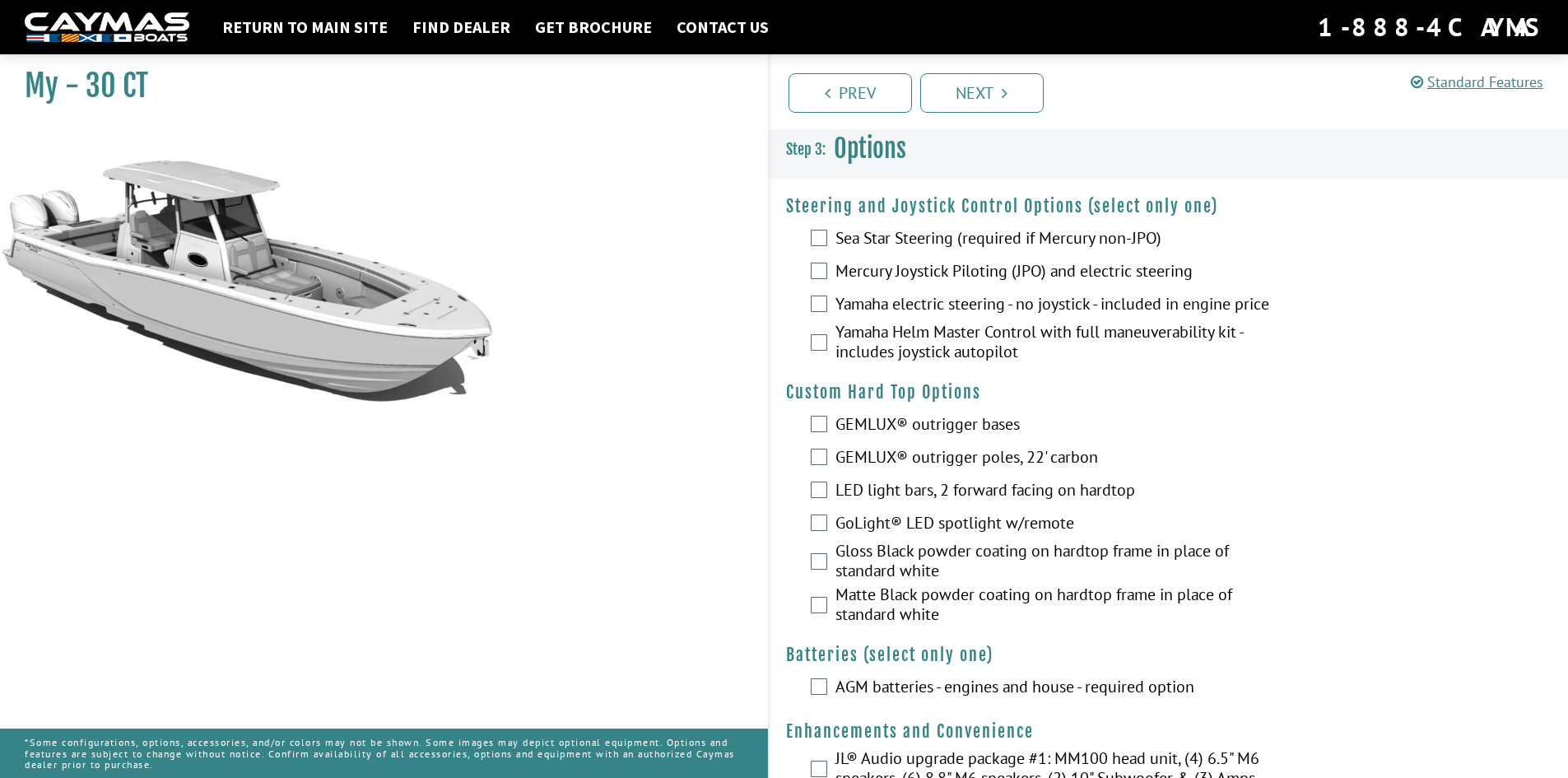
click at [865, 366] on label "Yamaha Helm Master Control with full maneuverability kit - includes joystick au…" at bounding box center [1055, 343] width 440 height 44
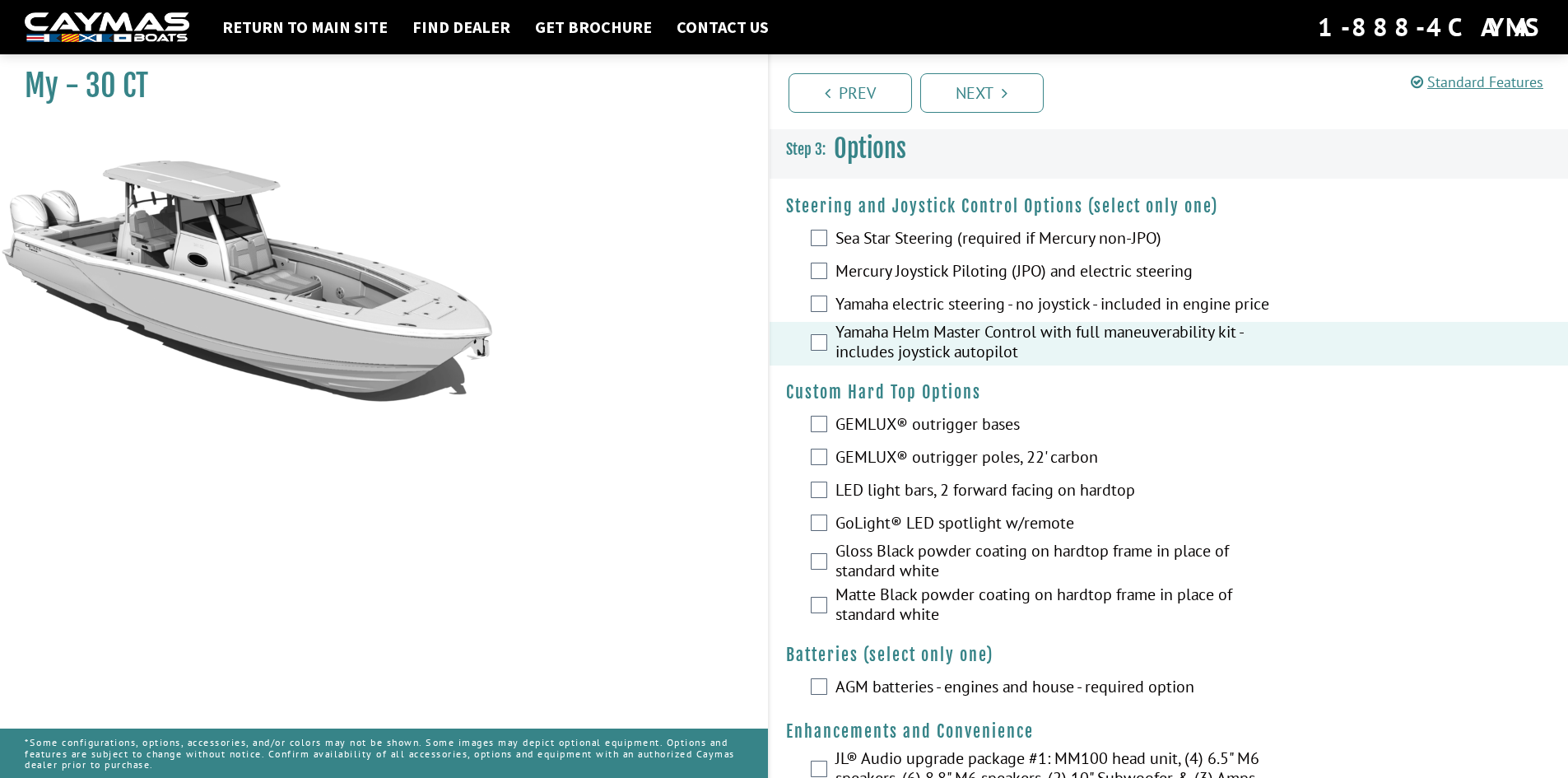
click at [871, 436] on label "GEMLUX® outrigger bases" at bounding box center [1055, 426] width 440 height 23
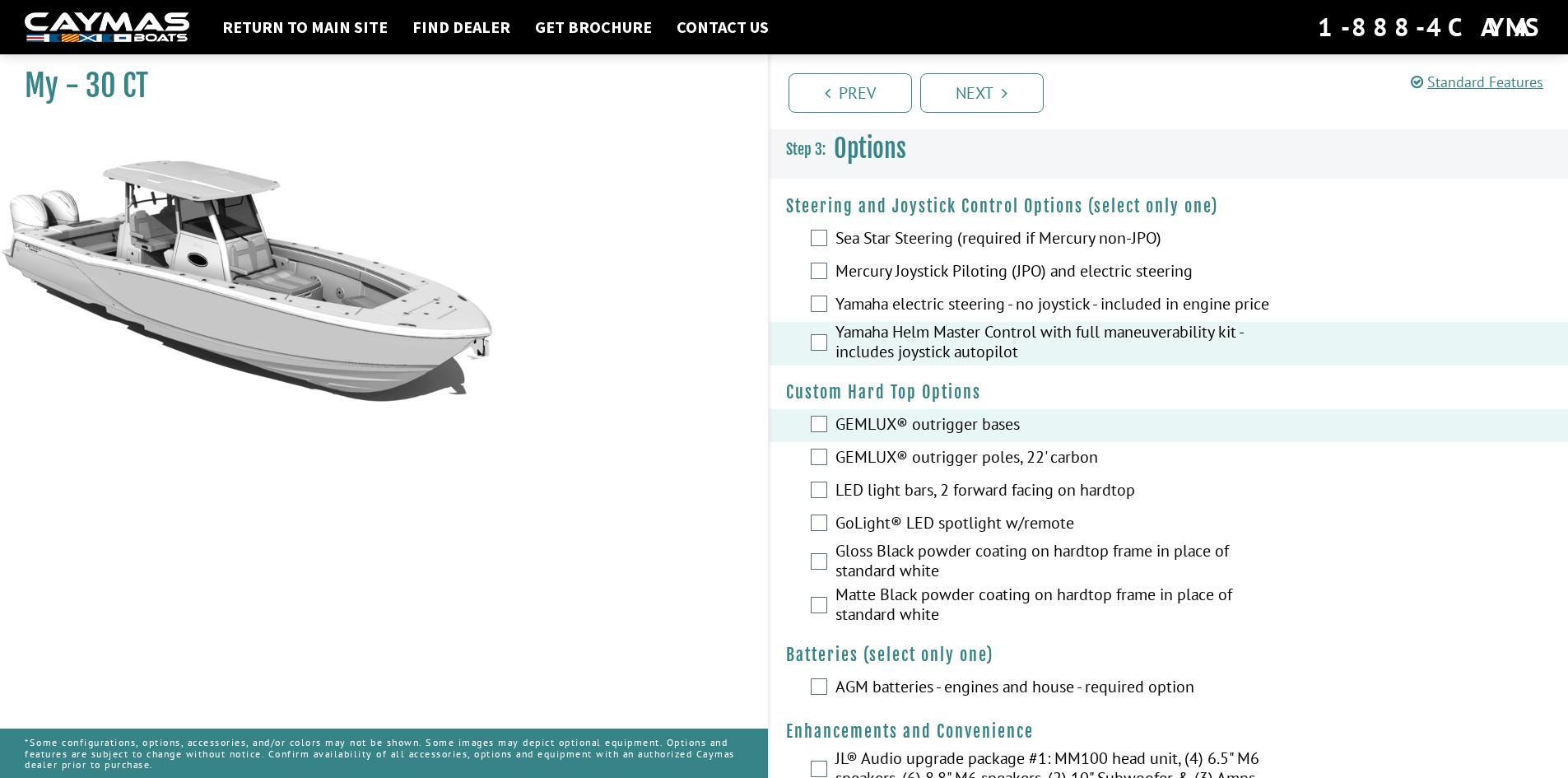
click at [863, 465] on label "GEMLUX® outrigger poles, 22' carbon" at bounding box center [1055, 458] width 440 height 23
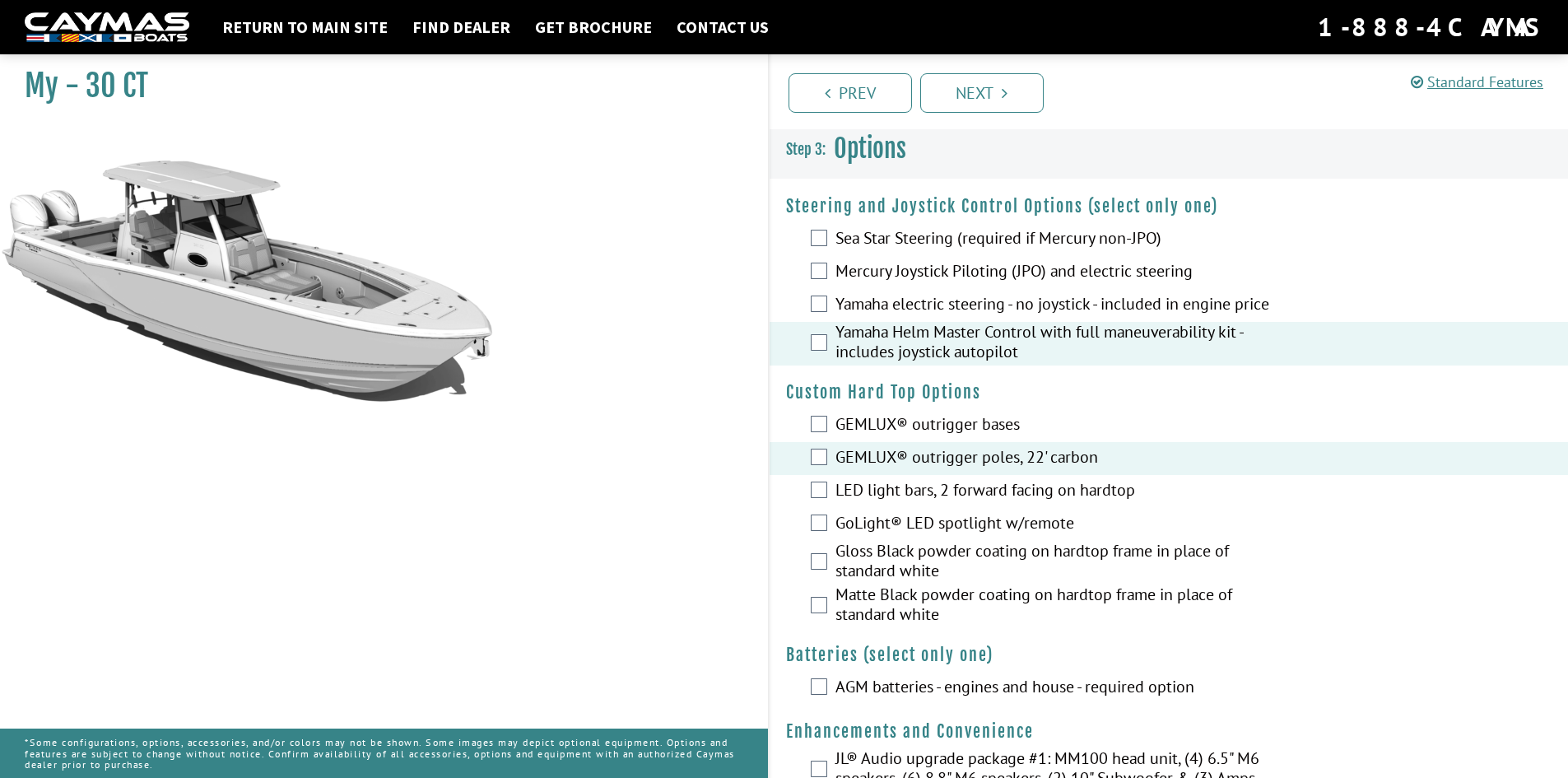
click at [831, 429] on div "GEMLUX® outrigger bases" at bounding box center [1169, 425] width 799 height 33
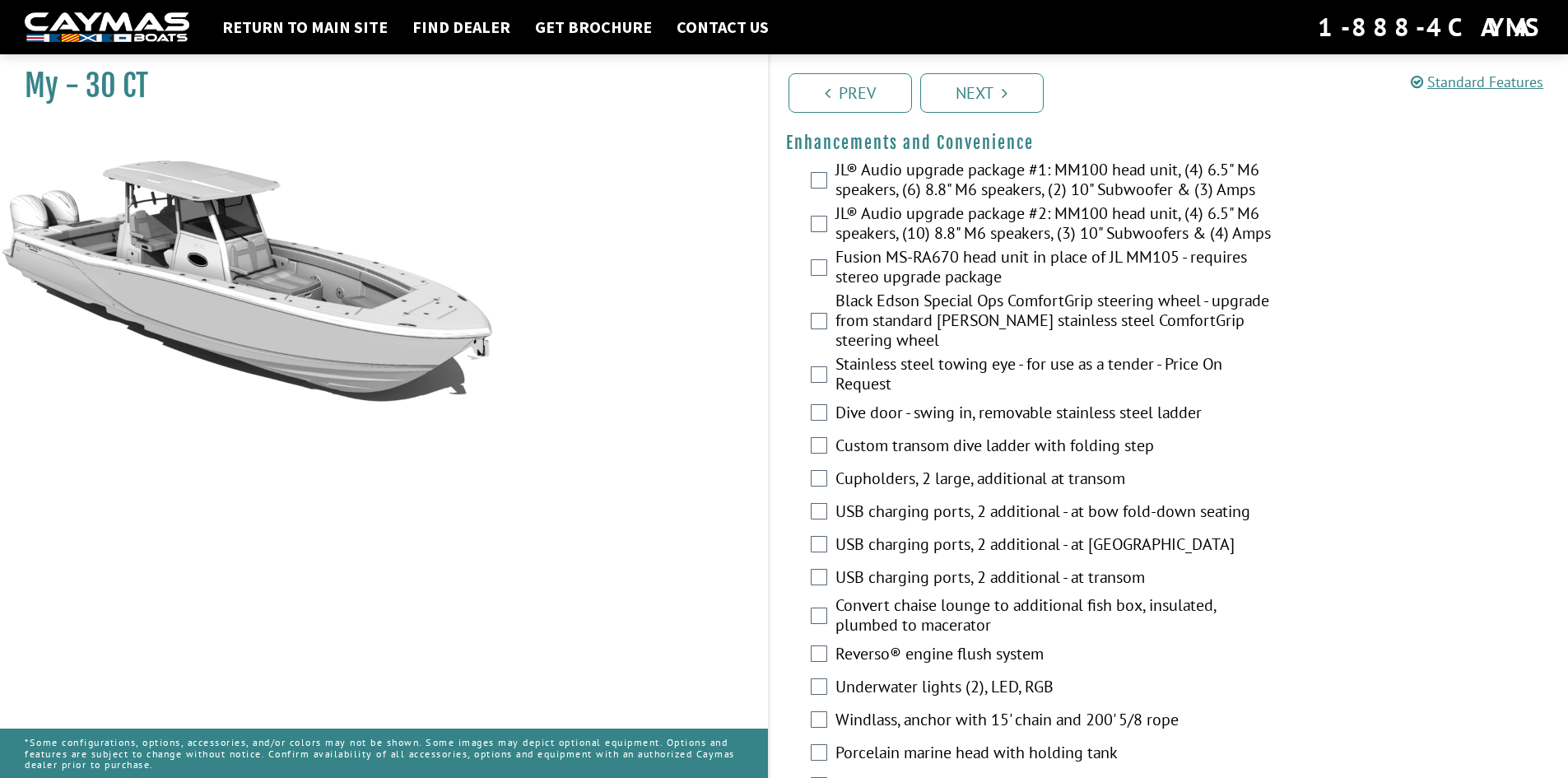
scroll to position [576, 0]
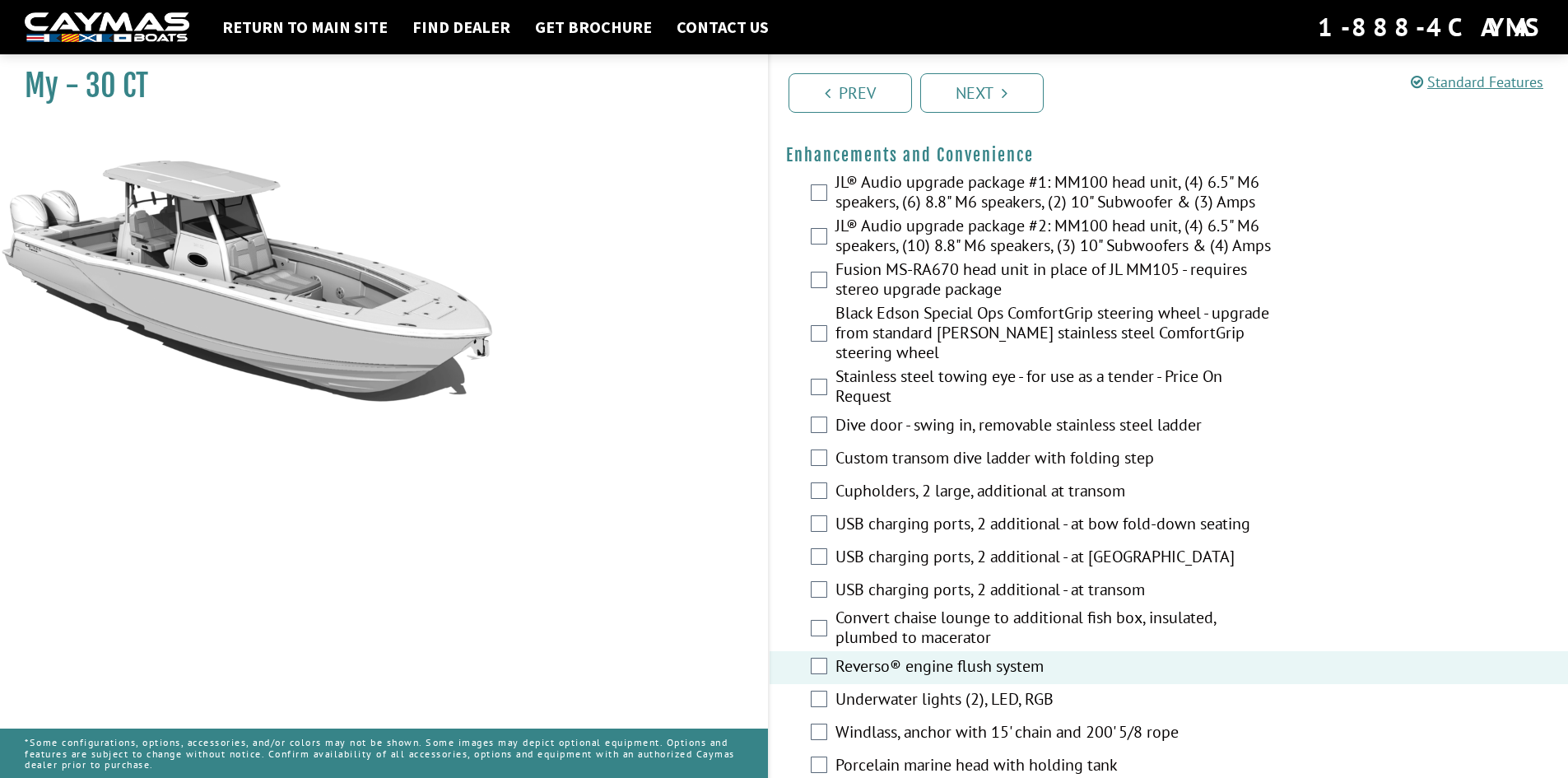
click at [831, 715] on div "Underwater lights (2), LED, RGB" at bounding box center [1169, 700] width 799 height 33
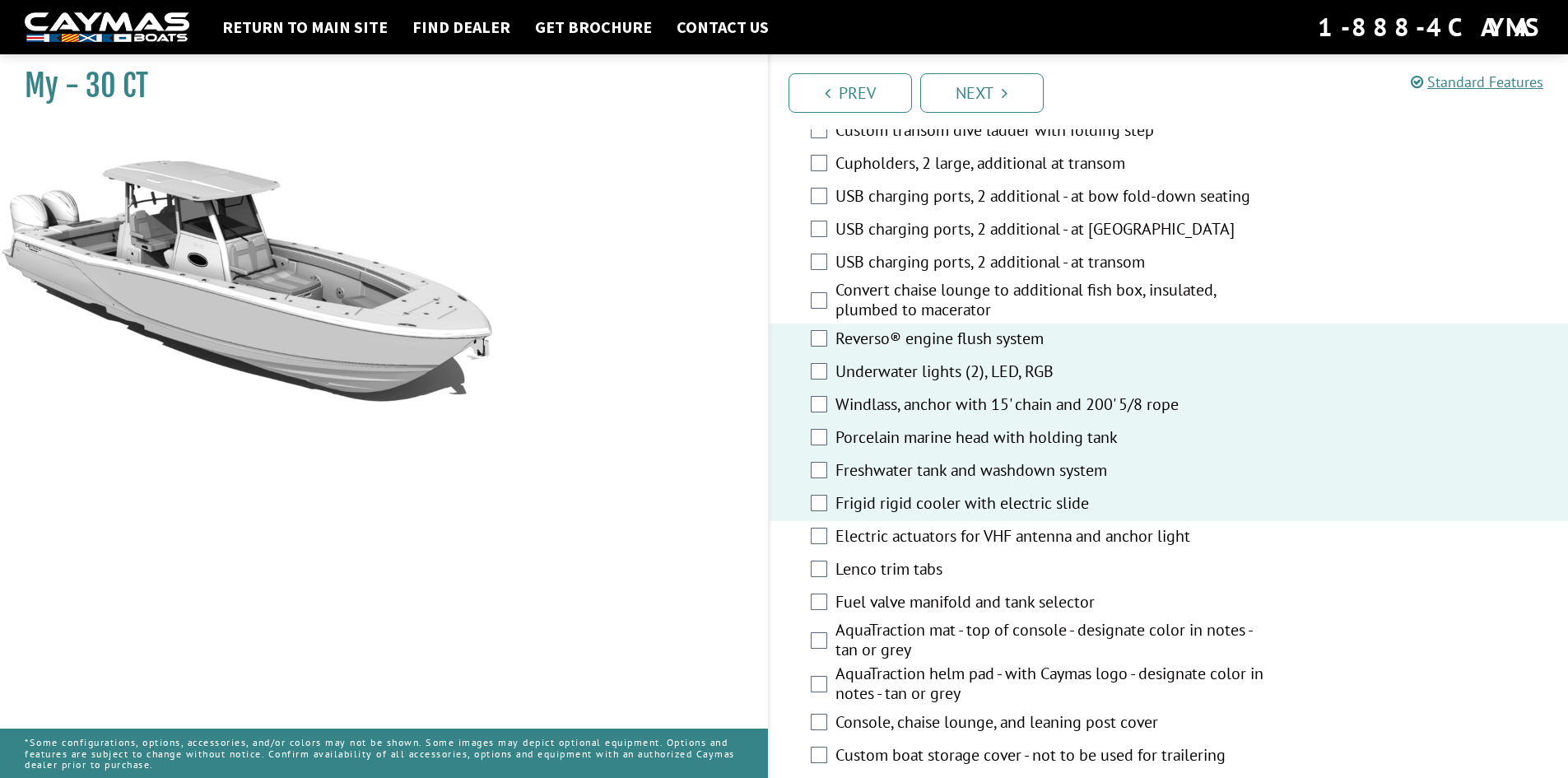
scroll to position [905, 0]
click at [818, 552] on div "Electric actuators for VHF antenna and anchor light" at bounding box center [1169, 535] width 799 height 33
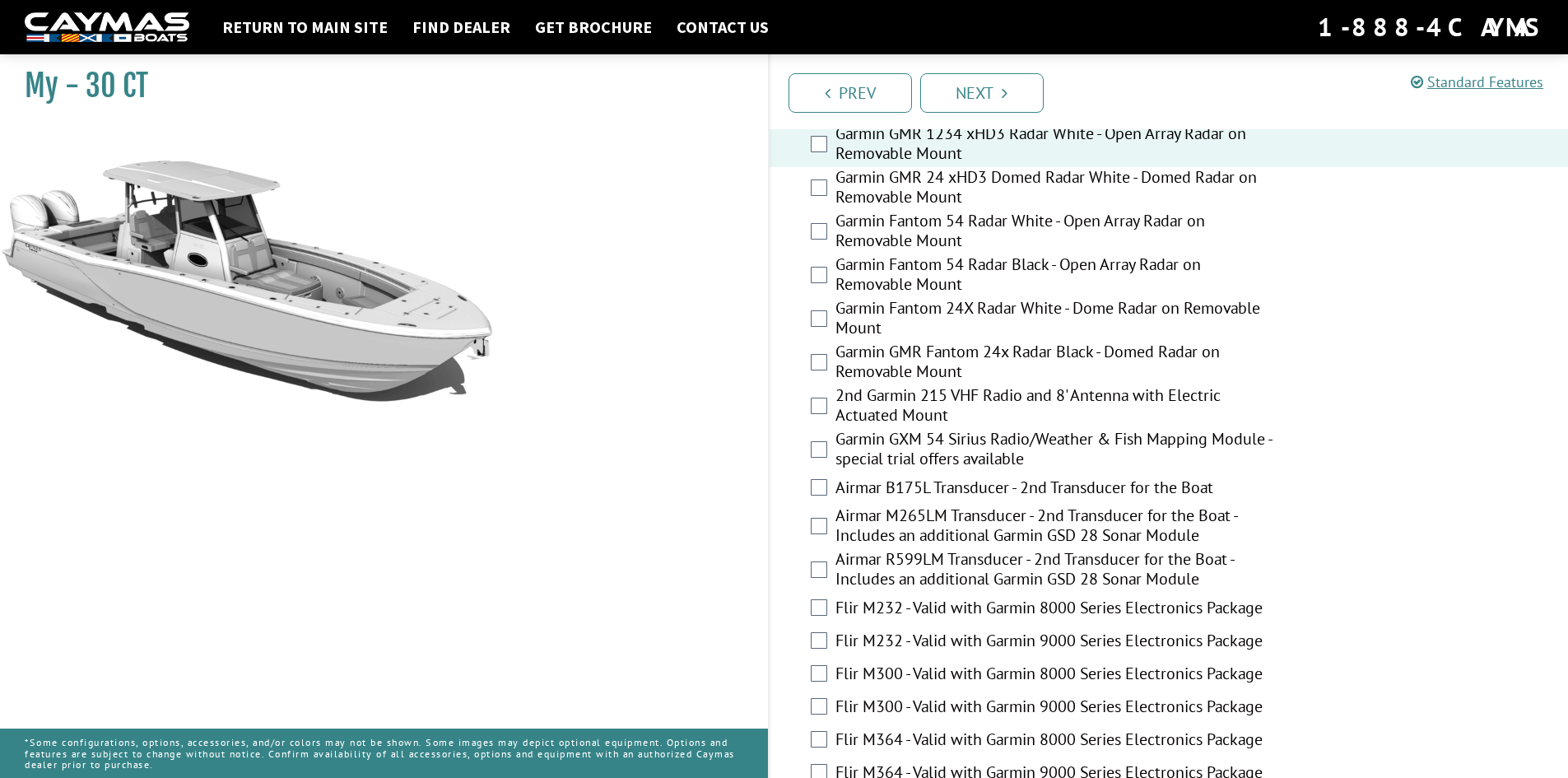
scroll to position [3386, 0]
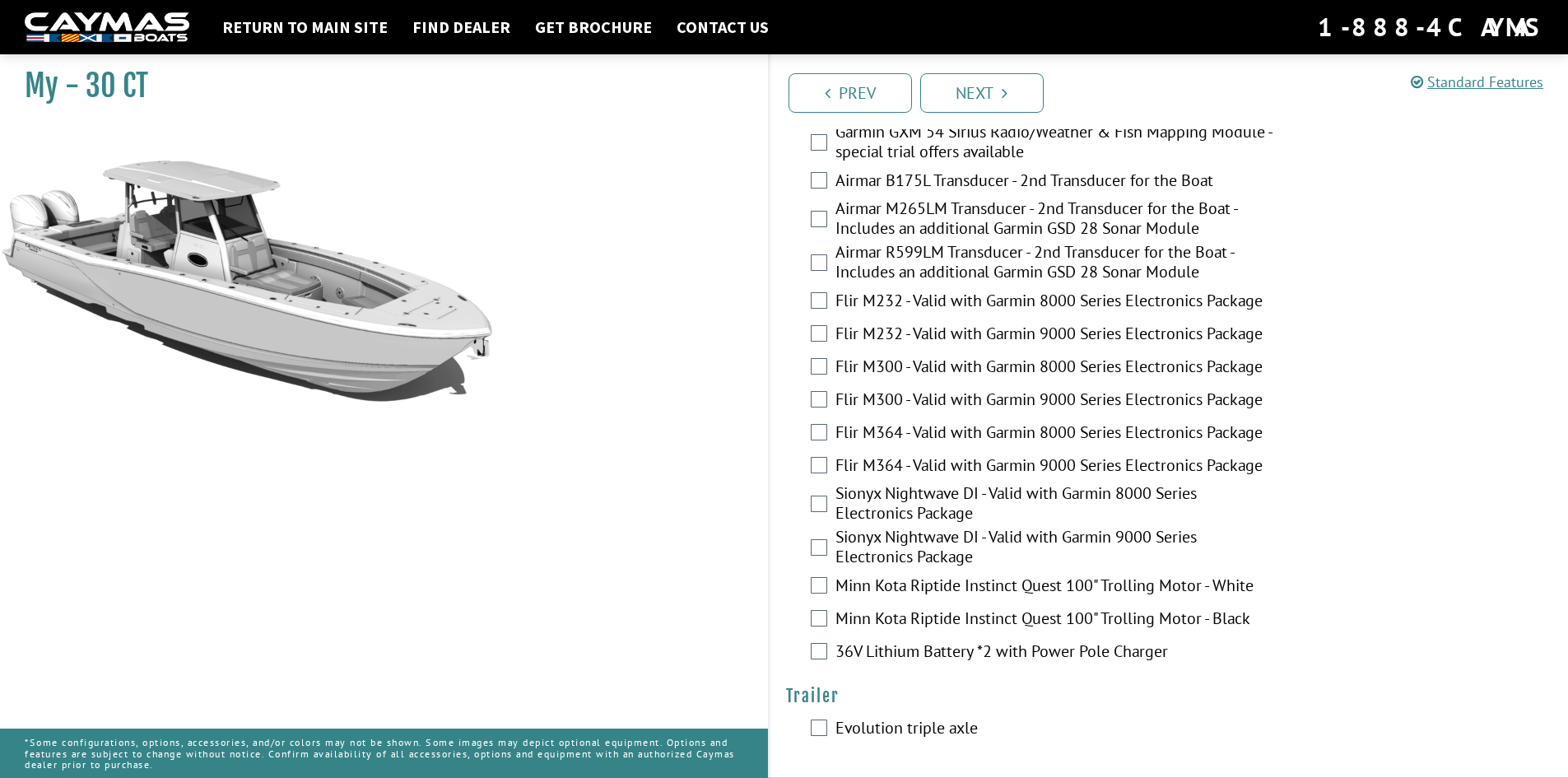
click at [827, 726] on div "Evolution triple axle" at bounding box center [1169, 728] width 799 height 33
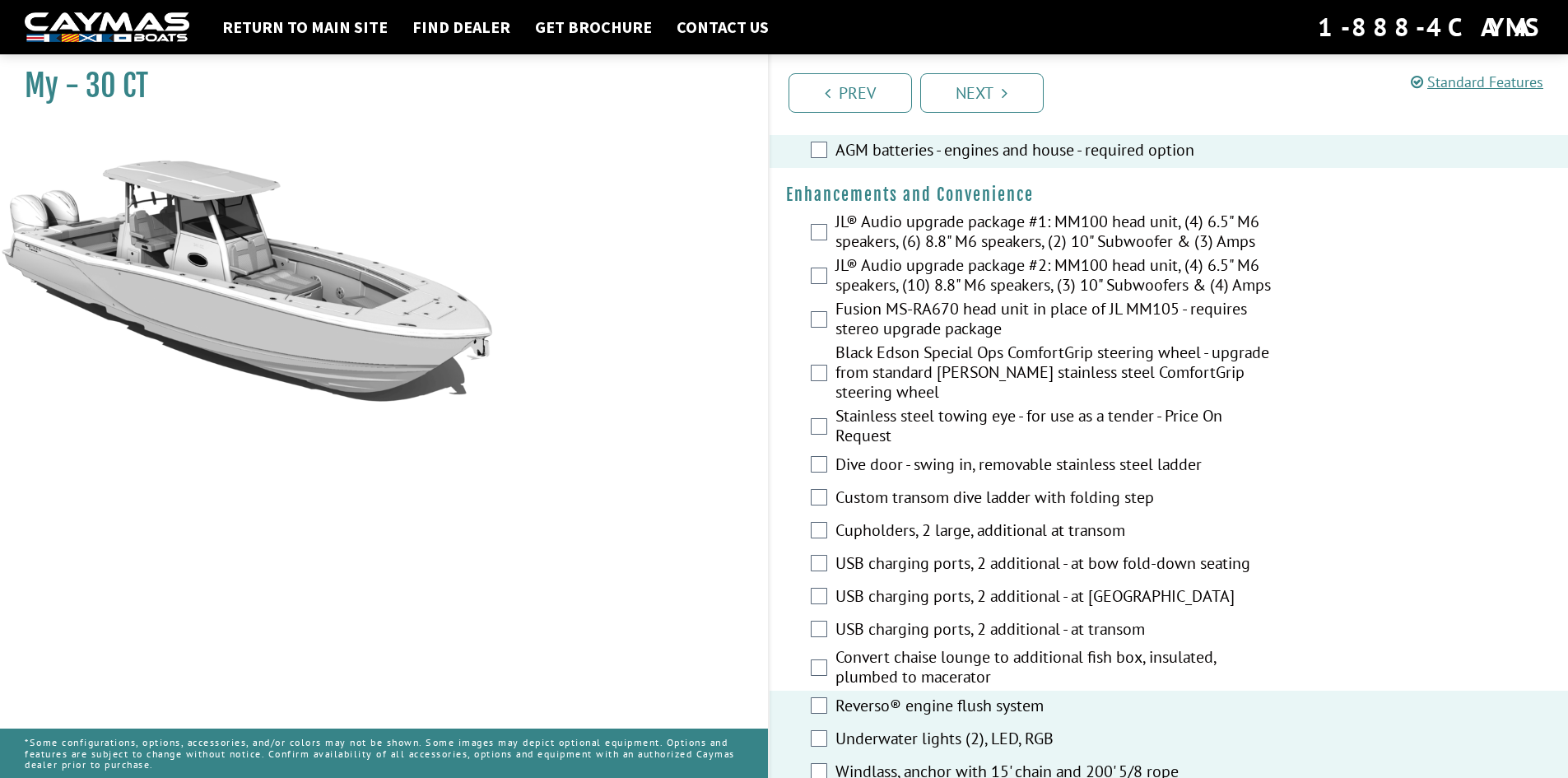
scroll to position [505, 0]
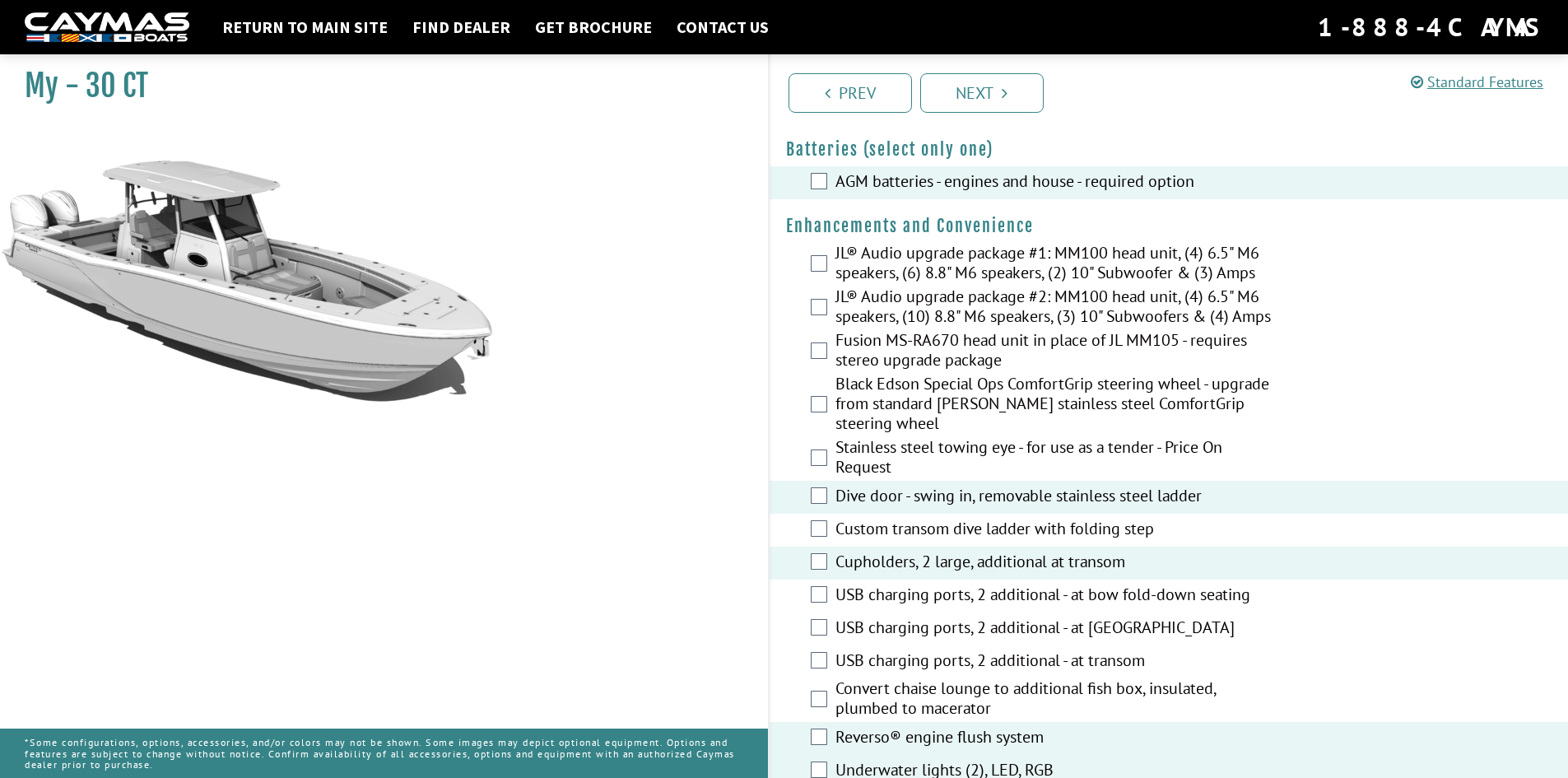
click at [967, 106] on link "Next" at bounding box center [982, 93] width 124 height 39
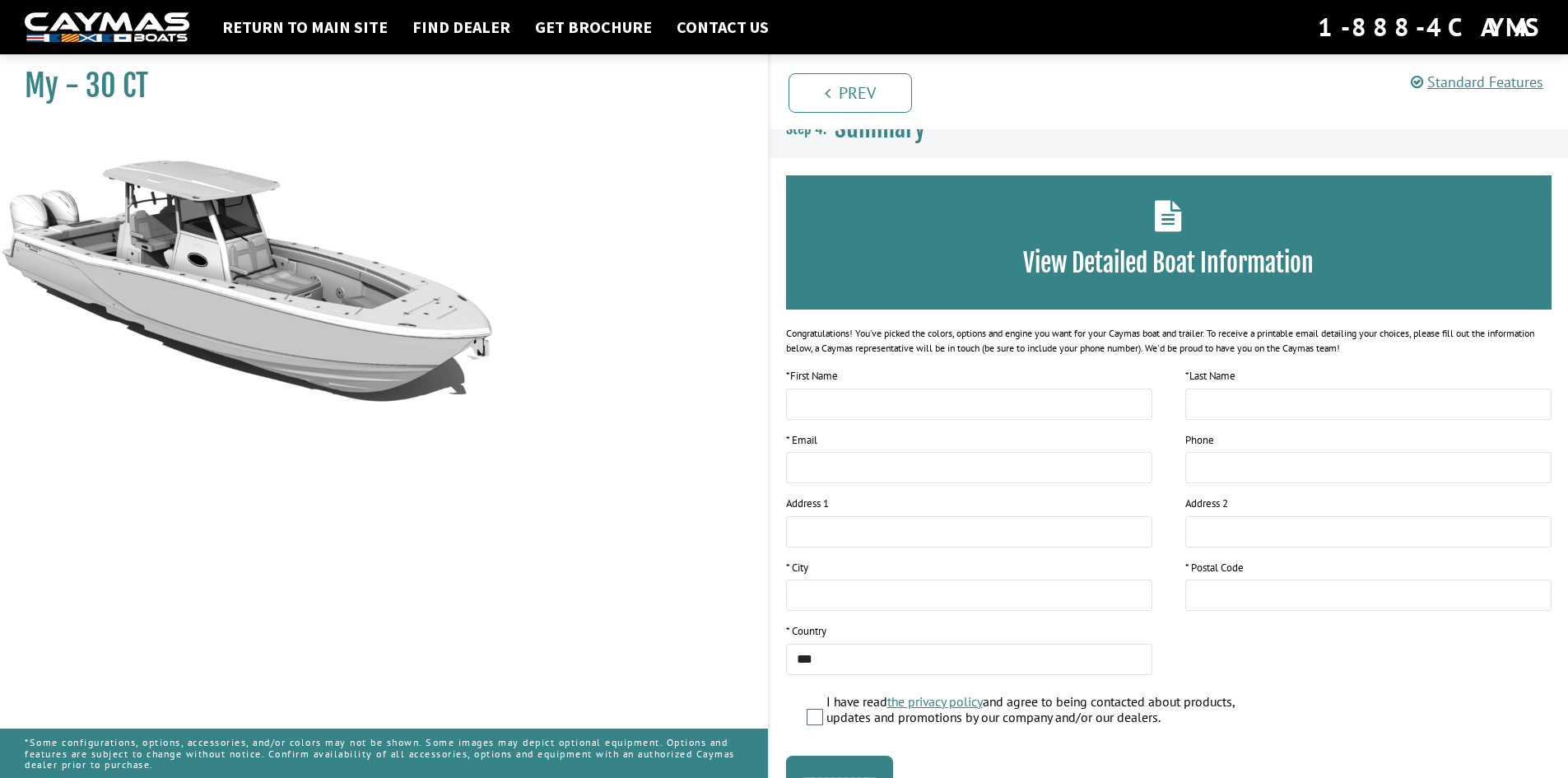
scroll to position [0, 0]
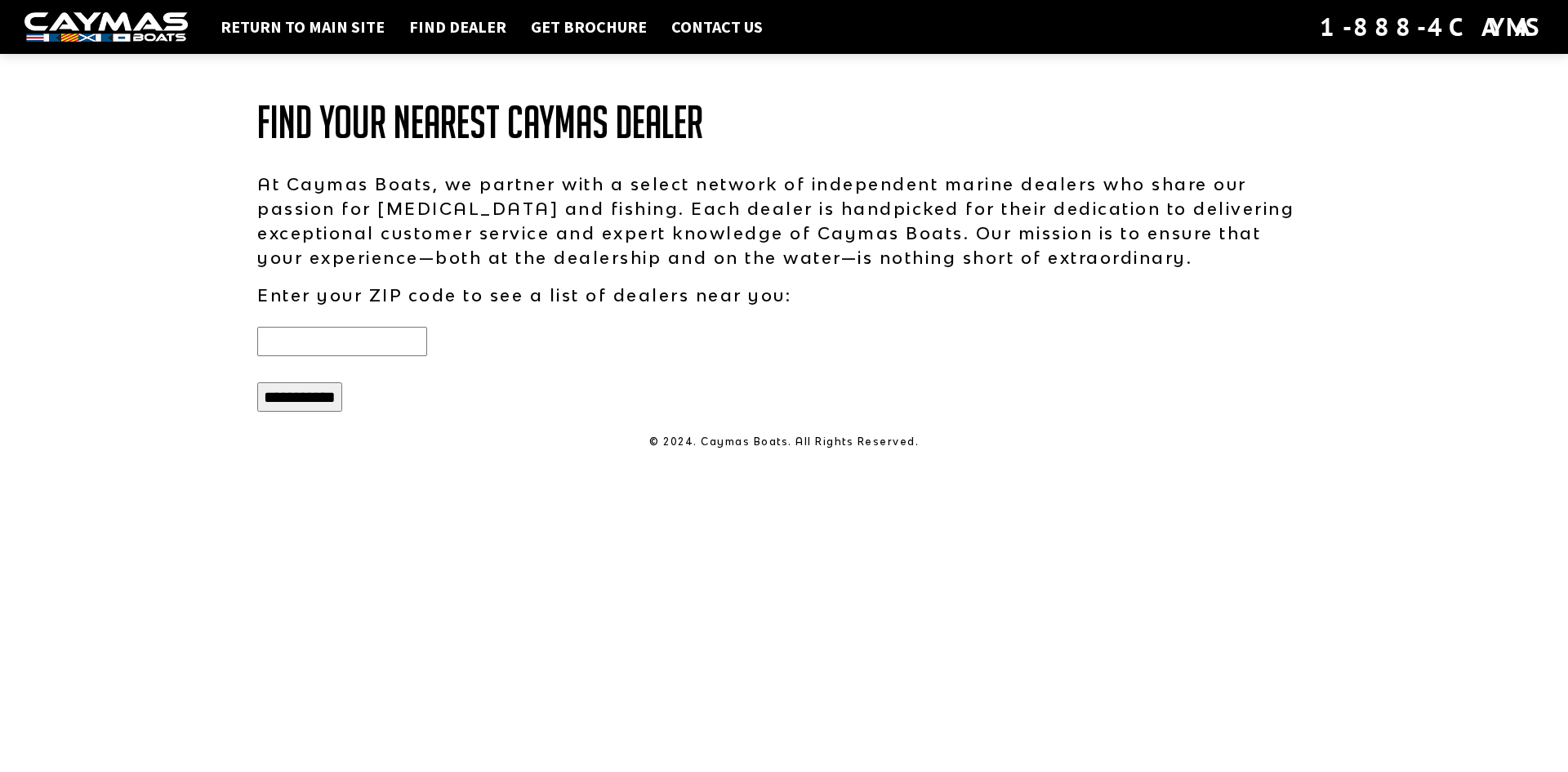
click at [330, 343] on input "text" at bounding box center [342, 341] width 170 height 30
type input "*****"
click at [258, 382] on input "**********" at bounding box center [299, 397] width 85 height 30
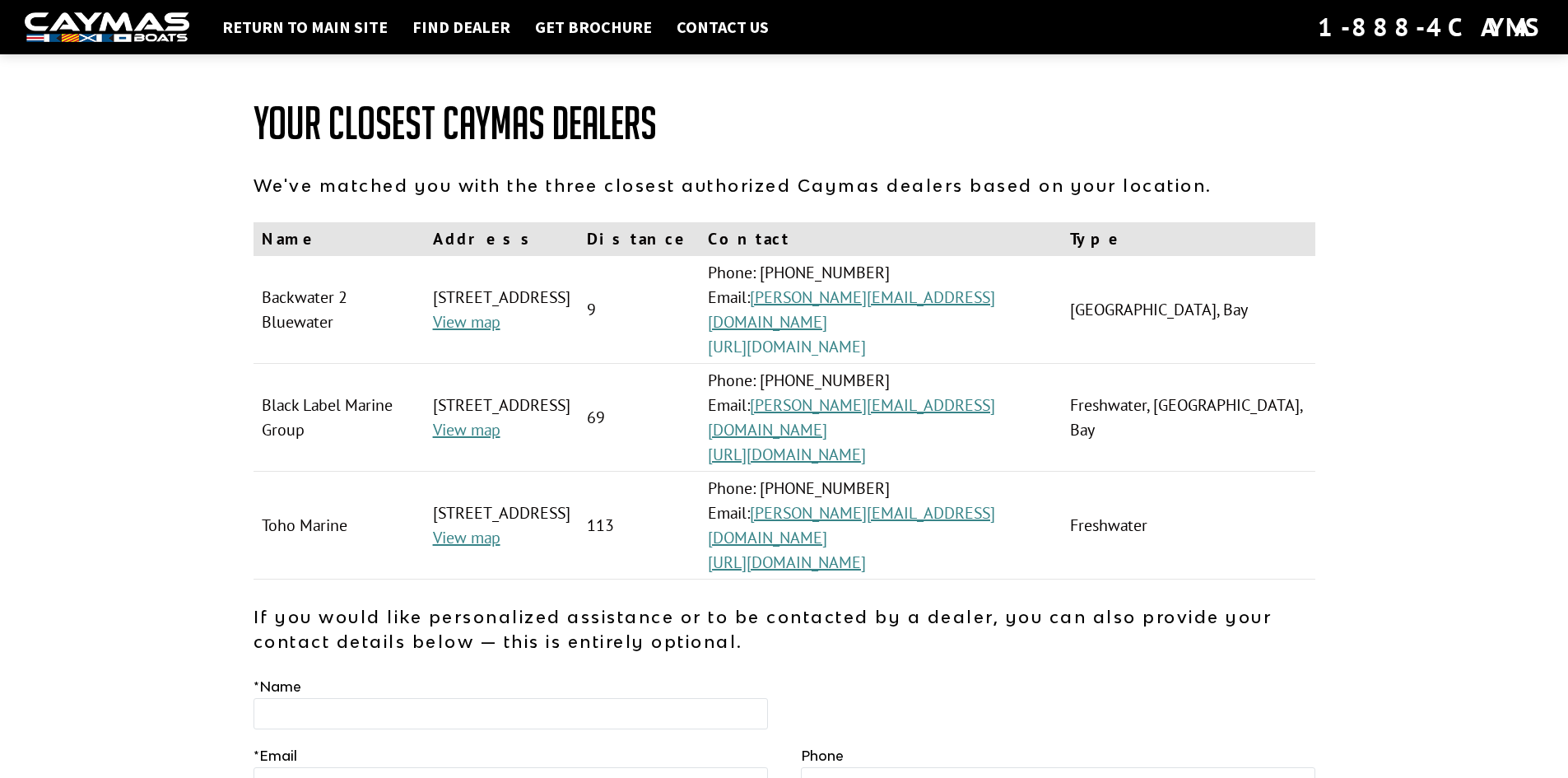
click at [867, 347] on link "[URL][DOMAIN_NAME]" at bounding box center [787, 346] width 158 height 22
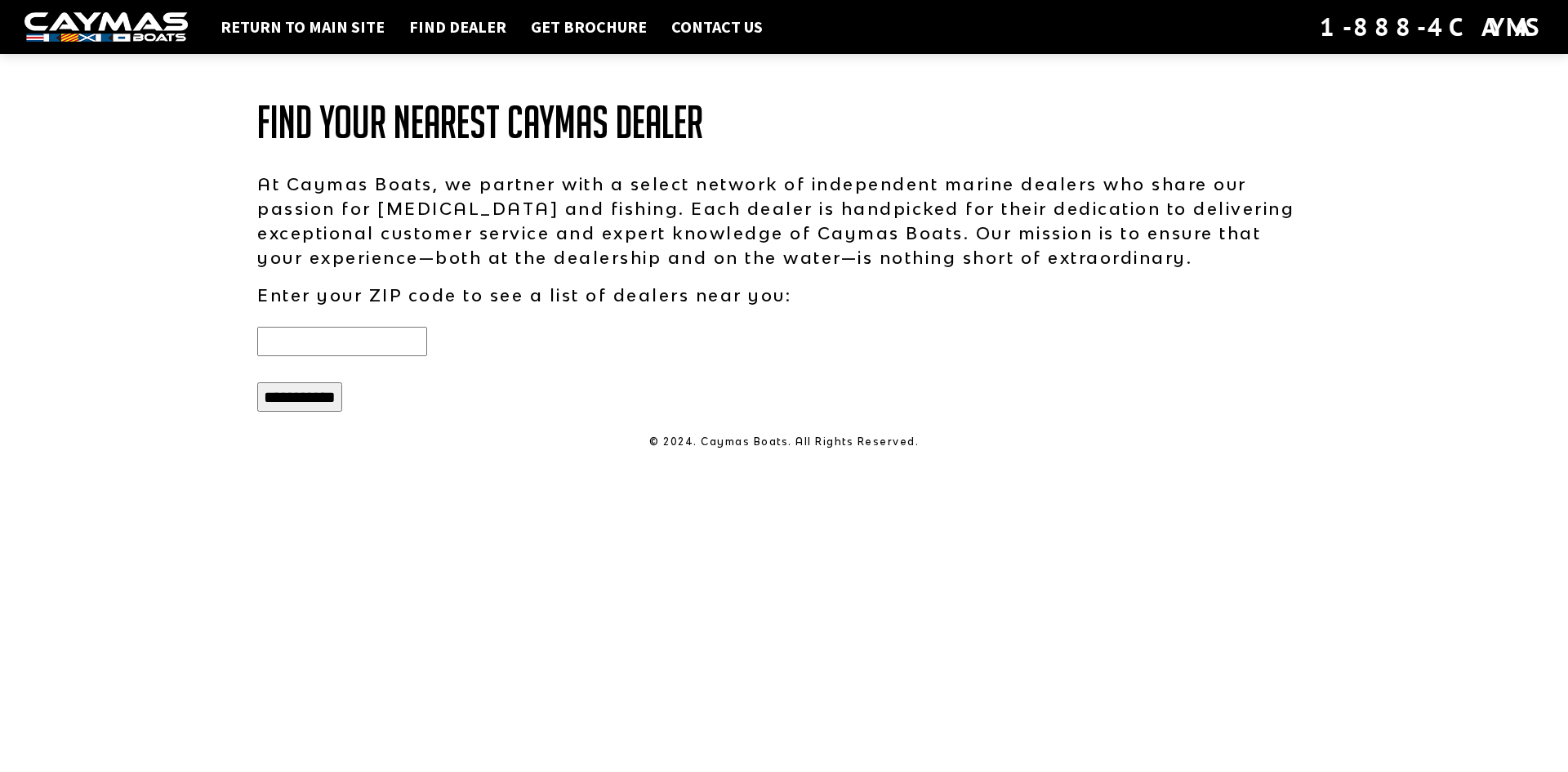
click at [357, 350] on input "text" at bounding box center [342, 341] width 170 height 30
type input "*****"
click at [272, 380] on div "**********" at bounding box center [784, 397] width 1086 height 43
click at [272, 393] on input "**********" at bounding box center [299, 397] width 85 height 30
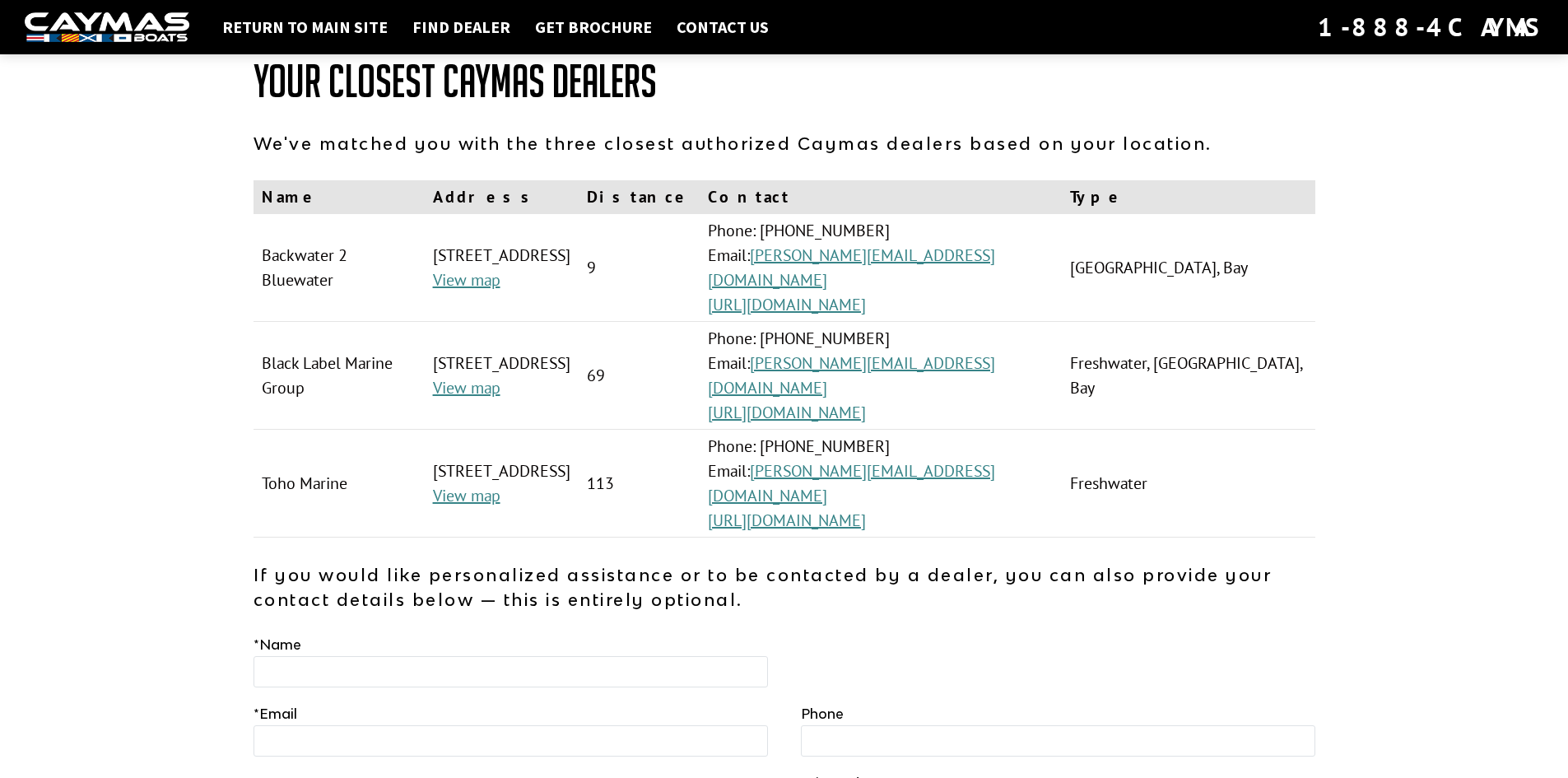
scroll to position [82, 0]
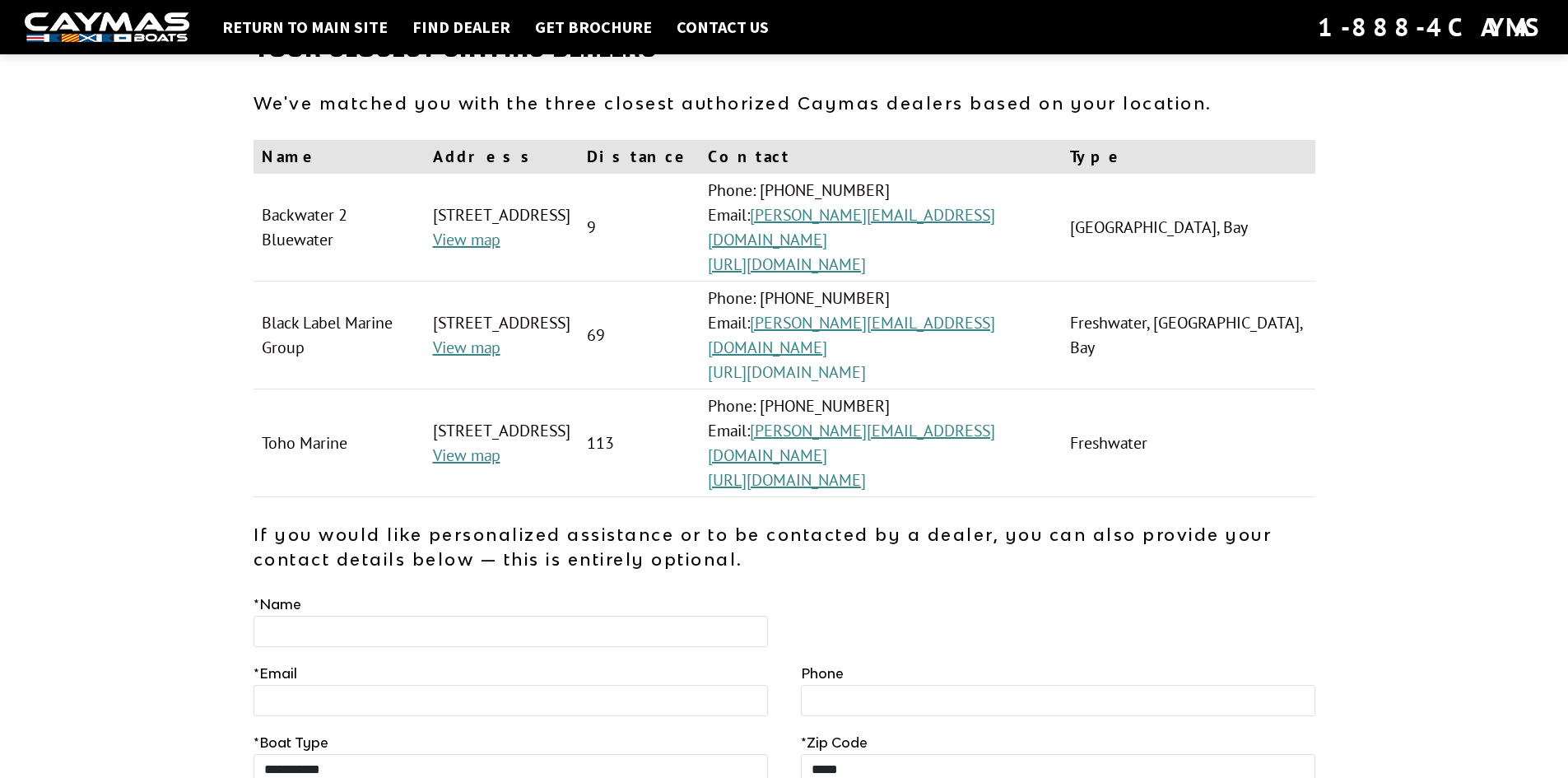
click at [867, 361] on link "https://www.teamblmg.com" at bounding box center [787, 371] width 158 height 22
click at [867, 260] on link "https://www.backwater2bluewater.com/" at bounding box center [787, 263] width 158 height 22
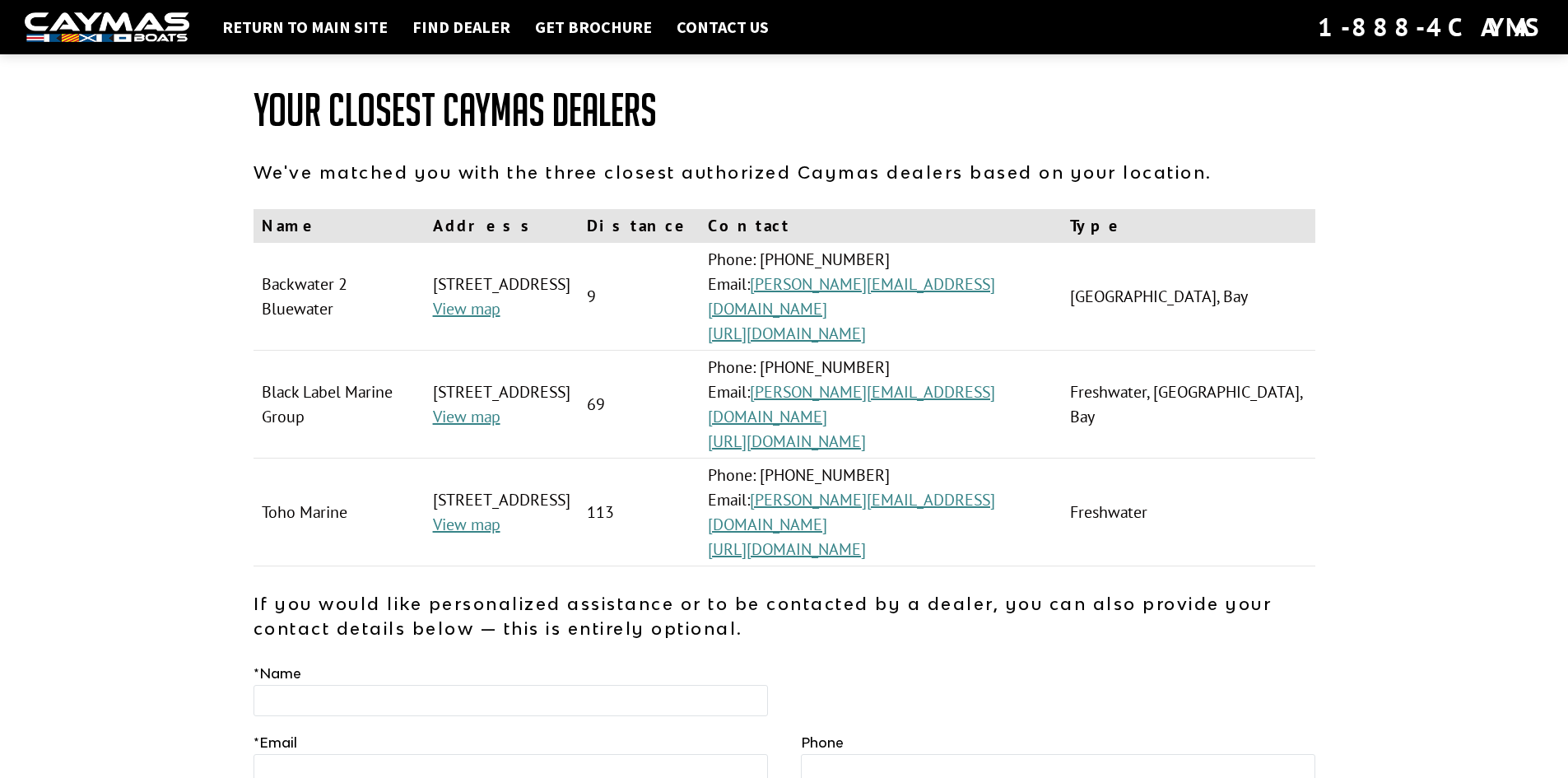
scroll to position [0, 0]
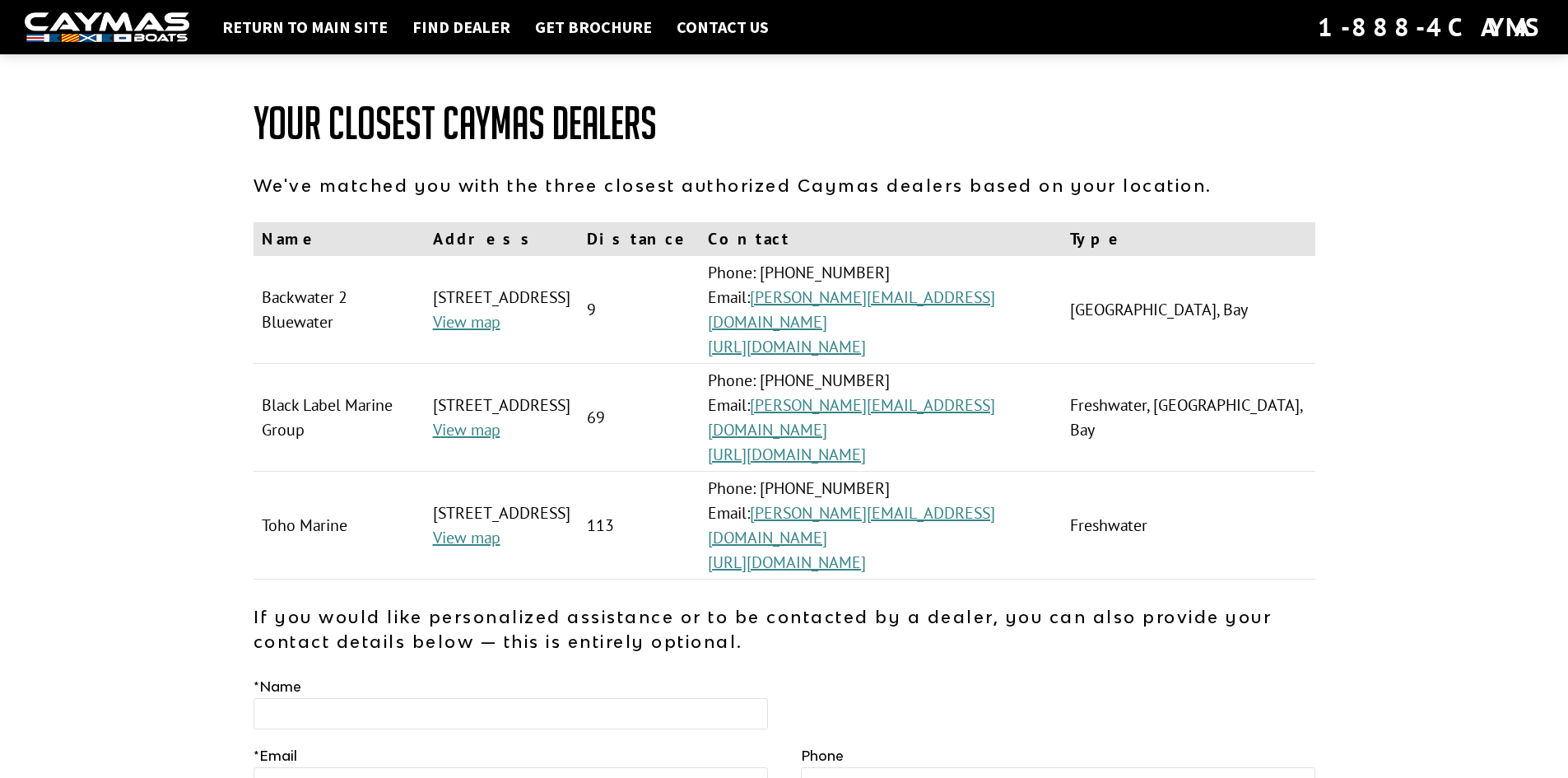
click at [470, 441] on td "4211 NW Blitchton Road, Ocala, FL, 34482, USA View map" at bounding box center [502, 417] width 154 height 108
click at [476, 429] on link "View map" at bounding box center [467, 429] width 68 height 22
